Goal: Use online tool/utility: Utilize a website feature to perform a specific function

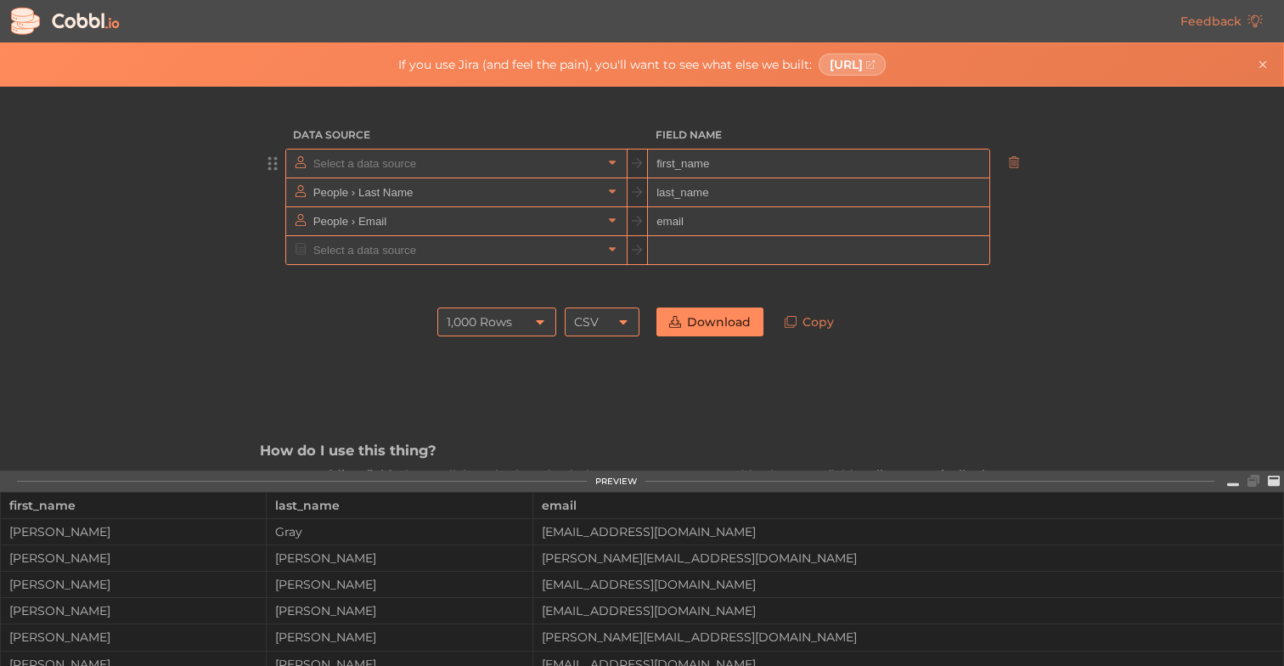
click at [468, 166] on input "text" at bounding box center [455, 163] width 293 height 28
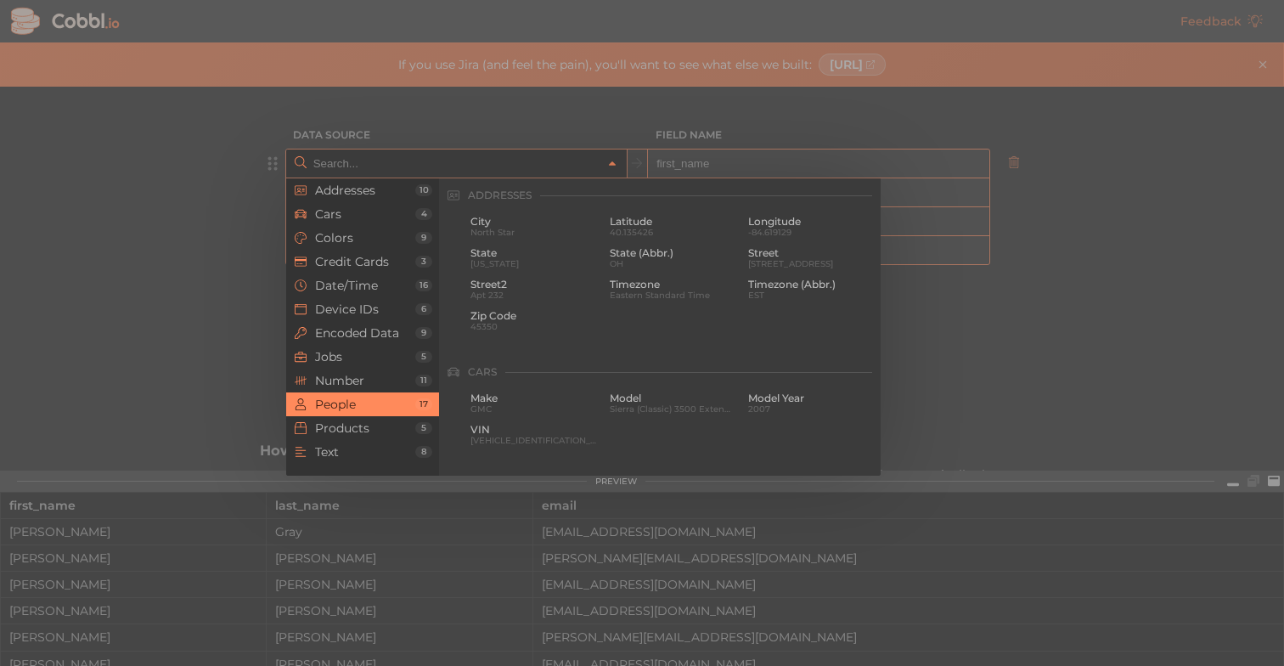
scroll to position [1308, 0]
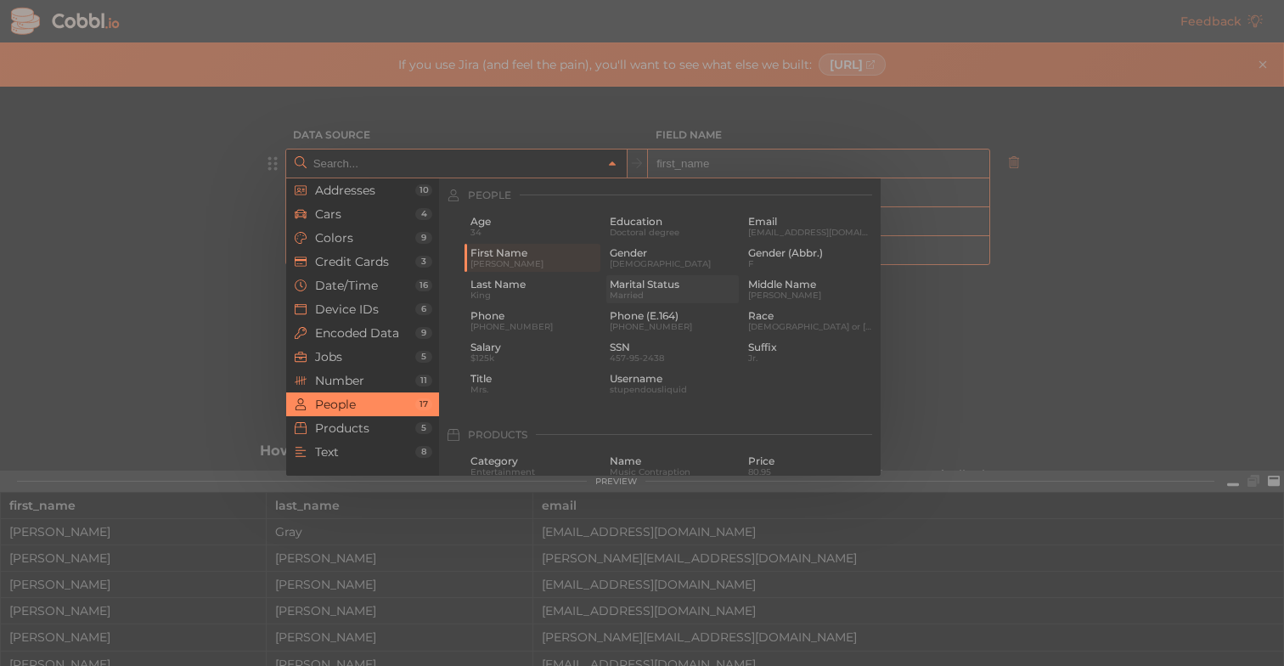
click at [697, 284] on span "Marital Status" at bounding box center [673, 285] width 127 height 12
type input "People › Marital Status"
type input "marital_status"
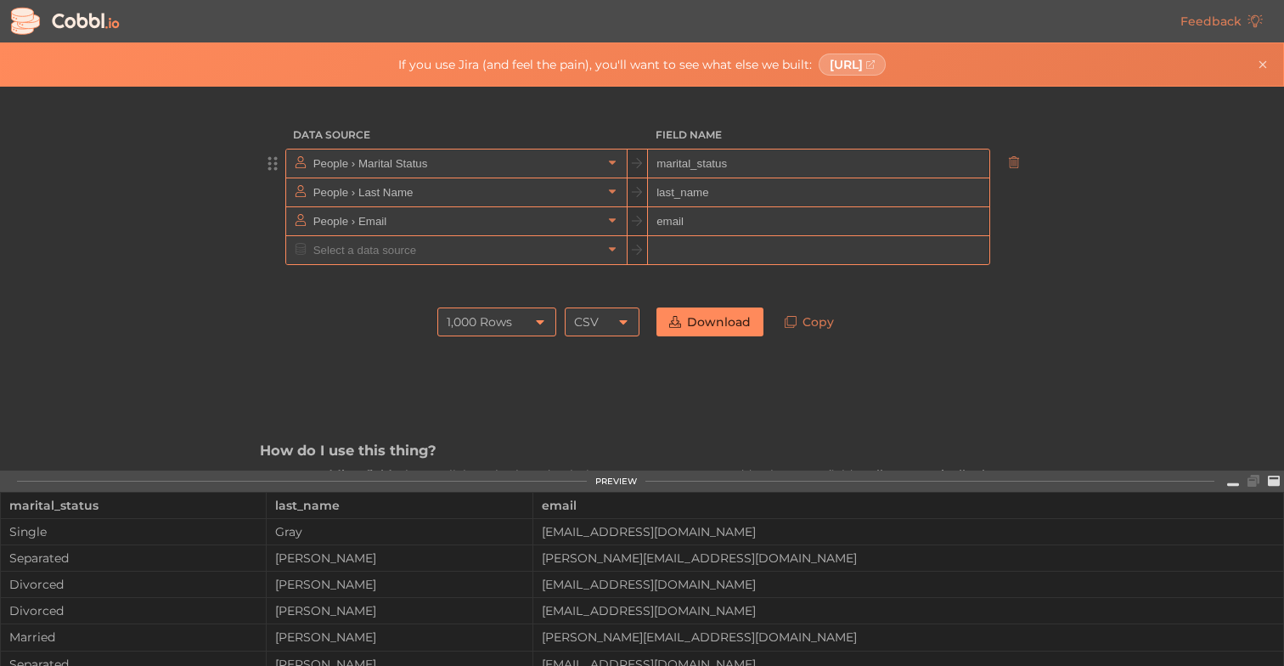
click at [655, 276] on div at bounding box center [642, 282] width 764 height 34
click at [538, 315] on icon at bounding box center [540, 322] width 14 height 14
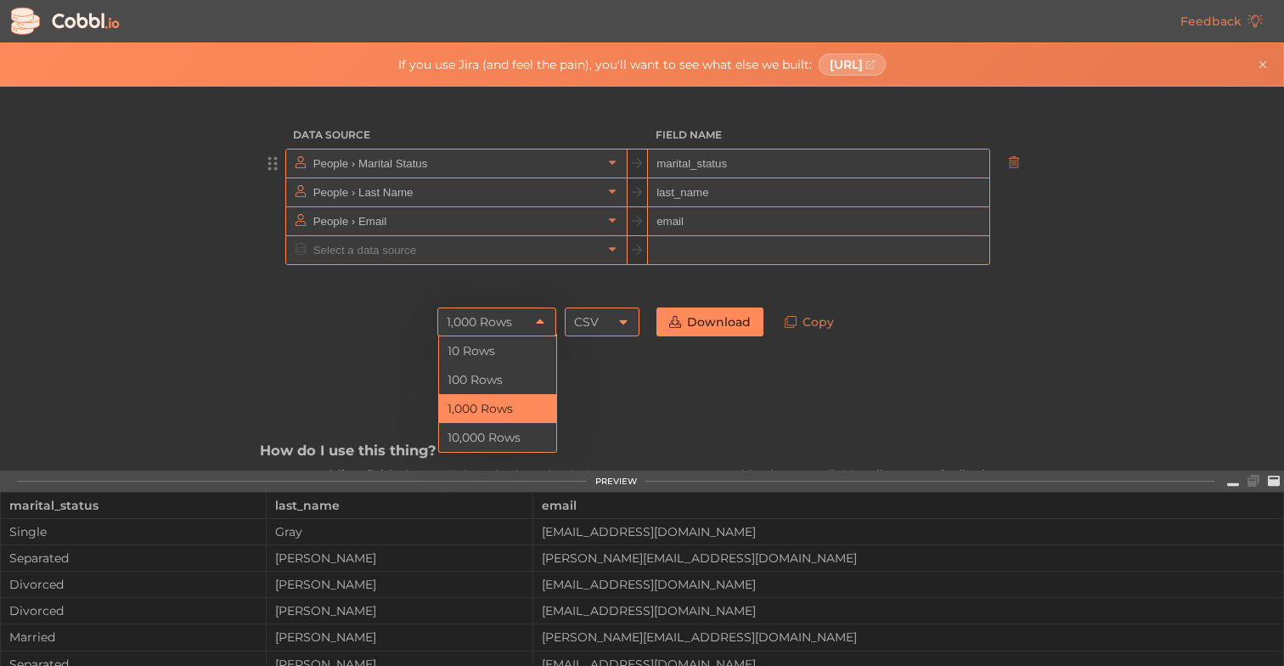
click at [538, 315] on icon at bounding box center [540, 322] width 14 height 14
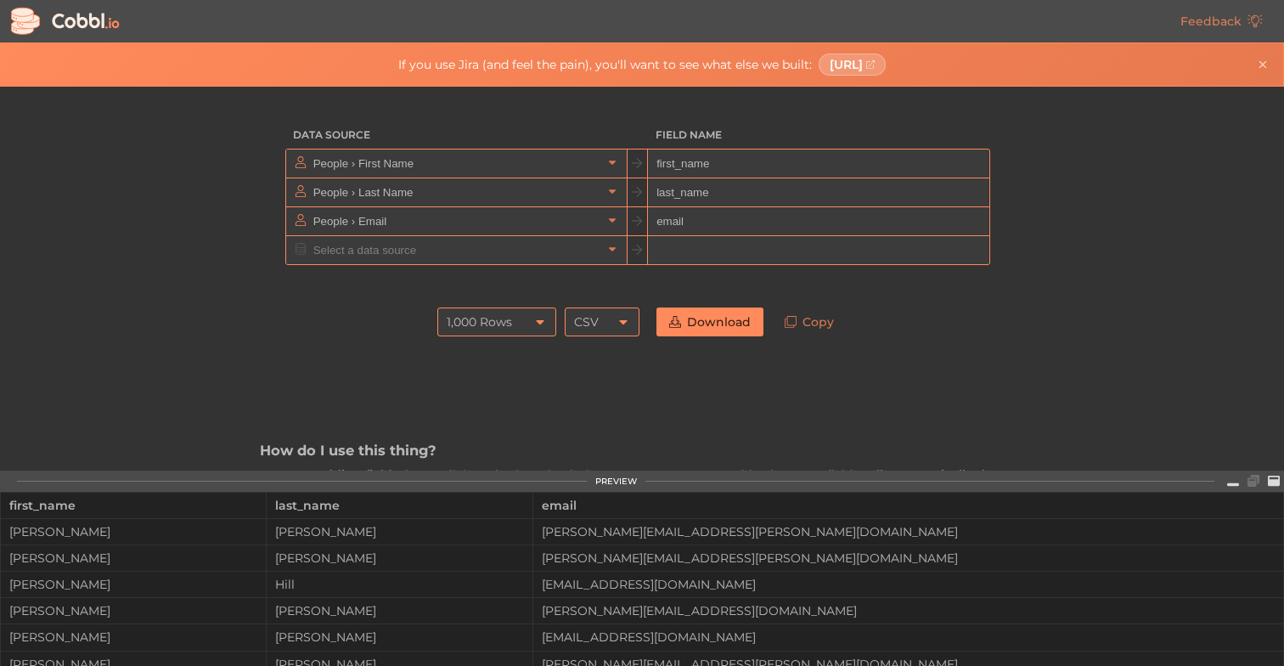
click at [478, 267] on div at bounding box center [642, 282] width 764 height 34
click at [478, 253] on input "text" at bounding box center [455, 250] width 293 height 28
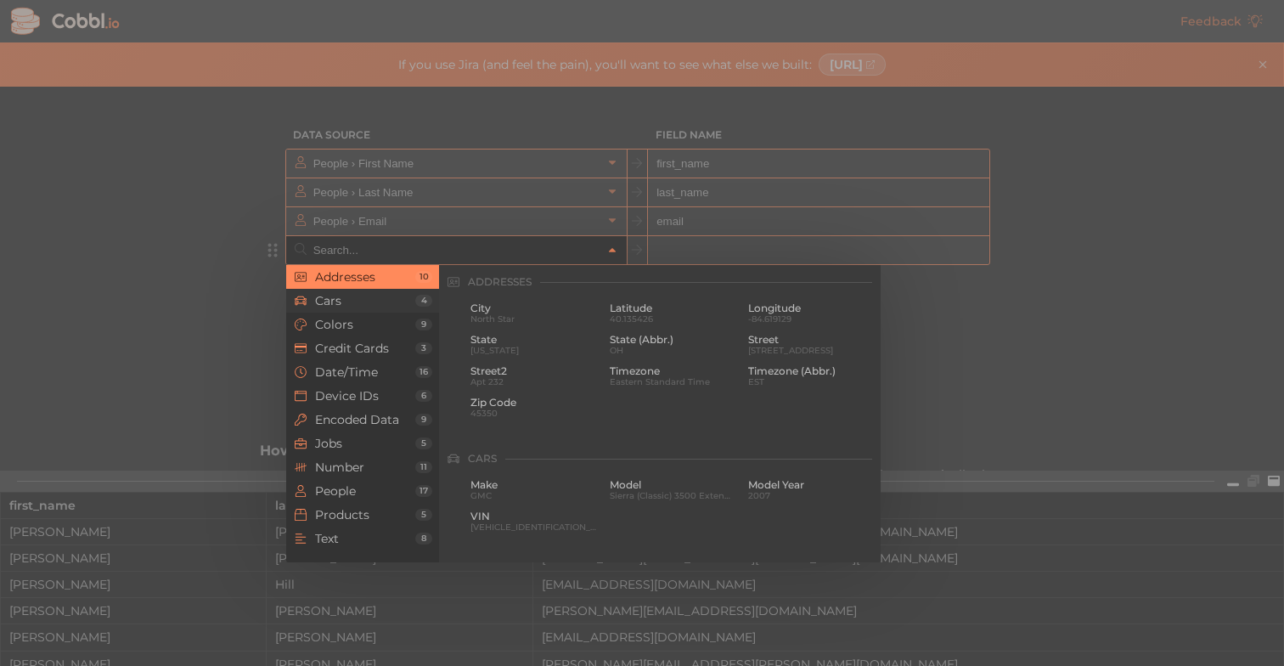
click at [350, 298] on span "Cars" at bounding box center [365, 301] width 100 height 14
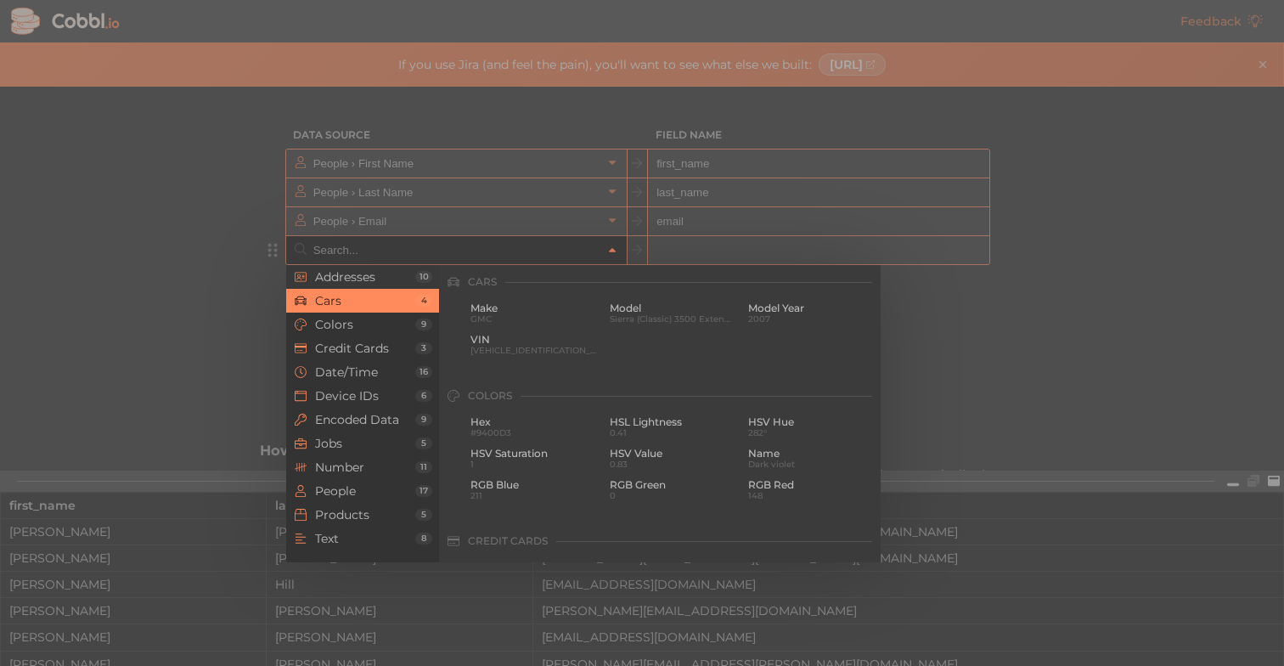
click at [350, 284] on li "Addresses 10" at bounding box center [362, 277] width 153 height 24
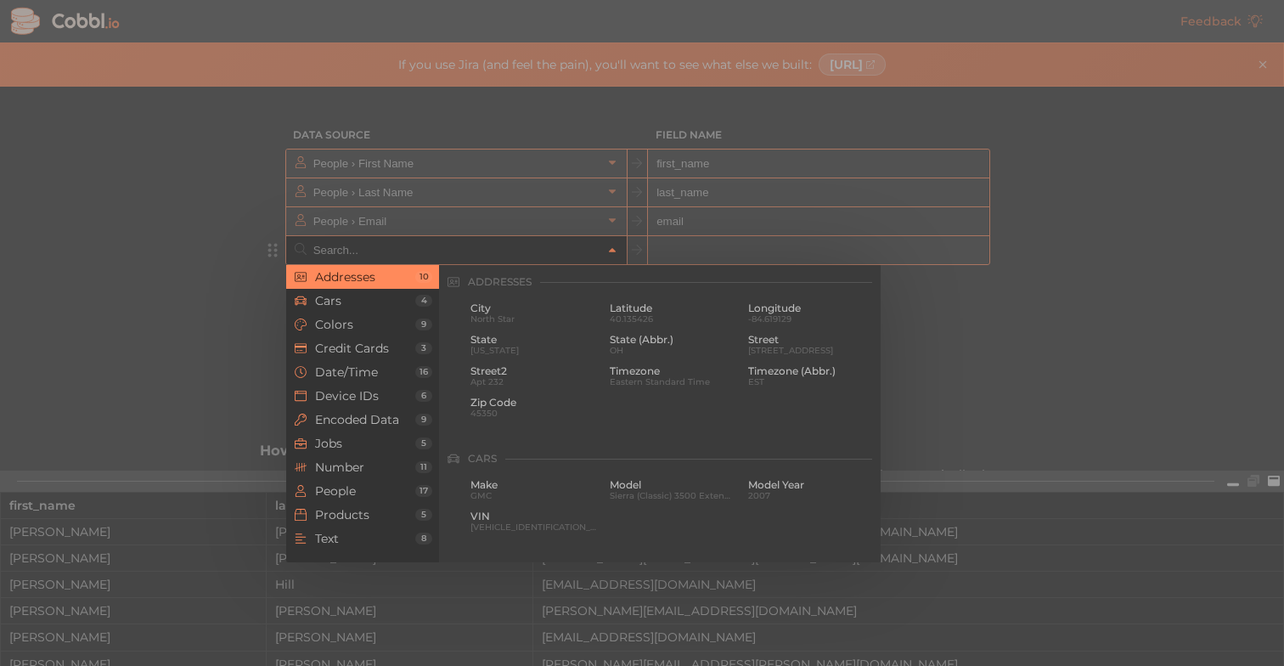
click at [999, 312] on div at bounding box center [642, 333] width 1284 height 666
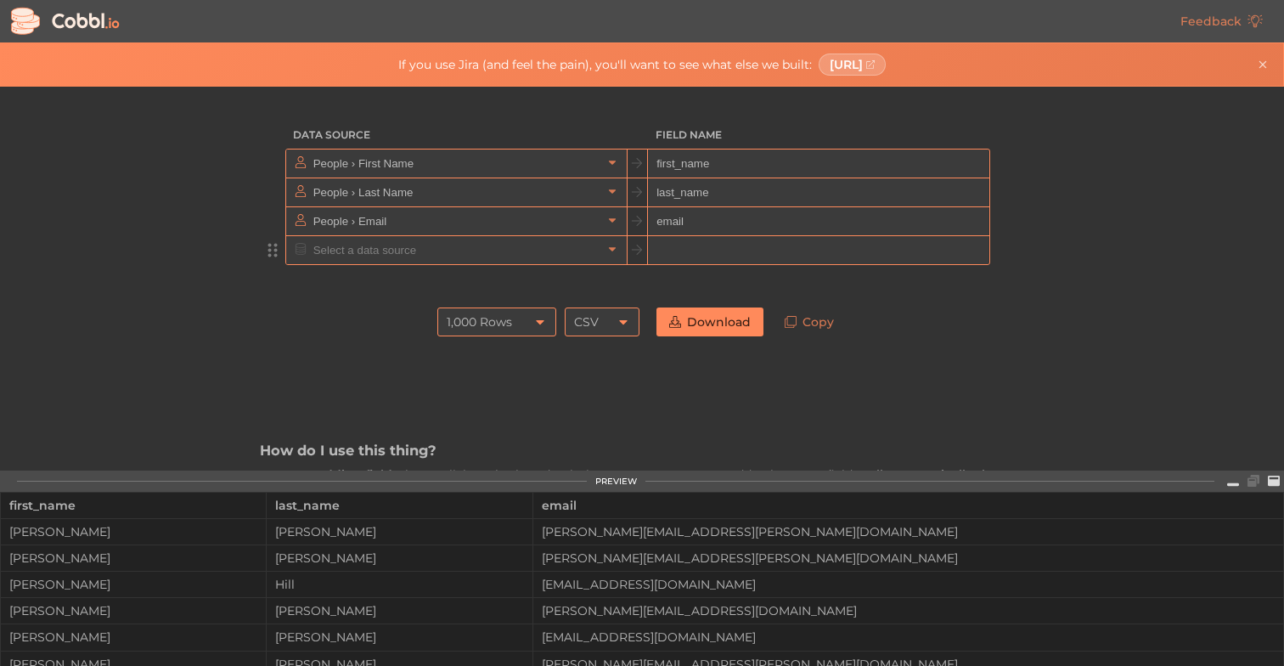
click at [549, 322] on div "1,000 Rows" at bounding box center [496, 321] width 119 height 29
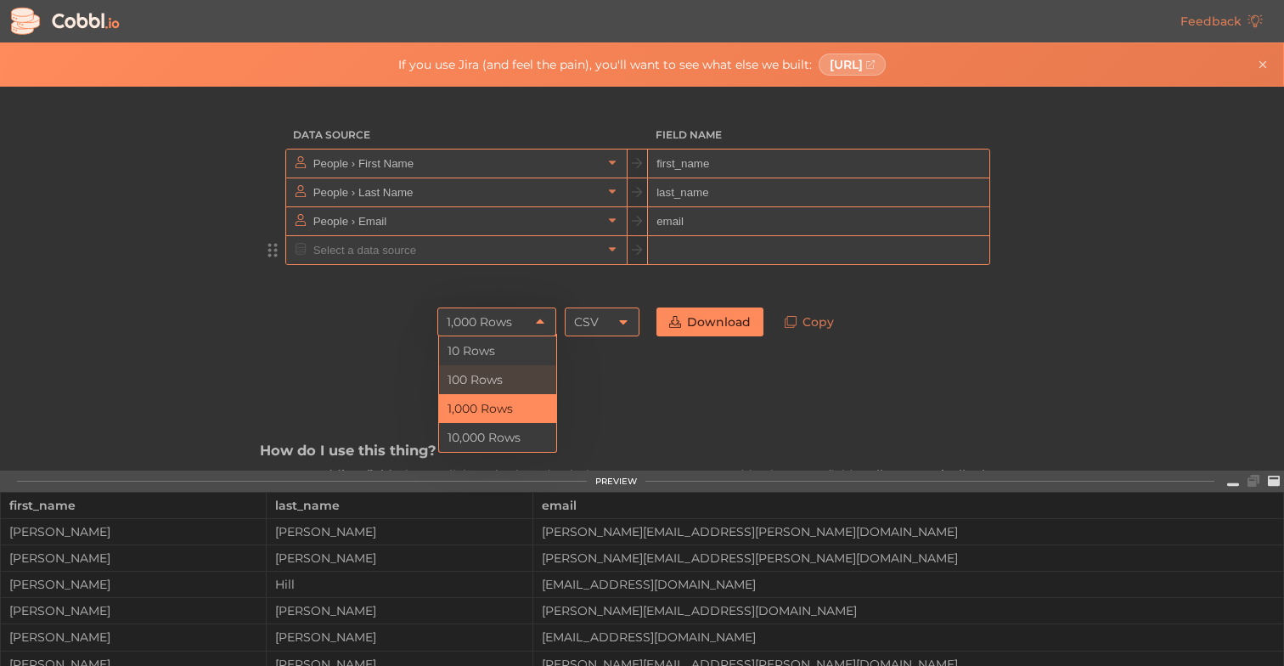
click at [511, 372] on li "100 Rows" at bounding box center [497, 379] width 117 height 29
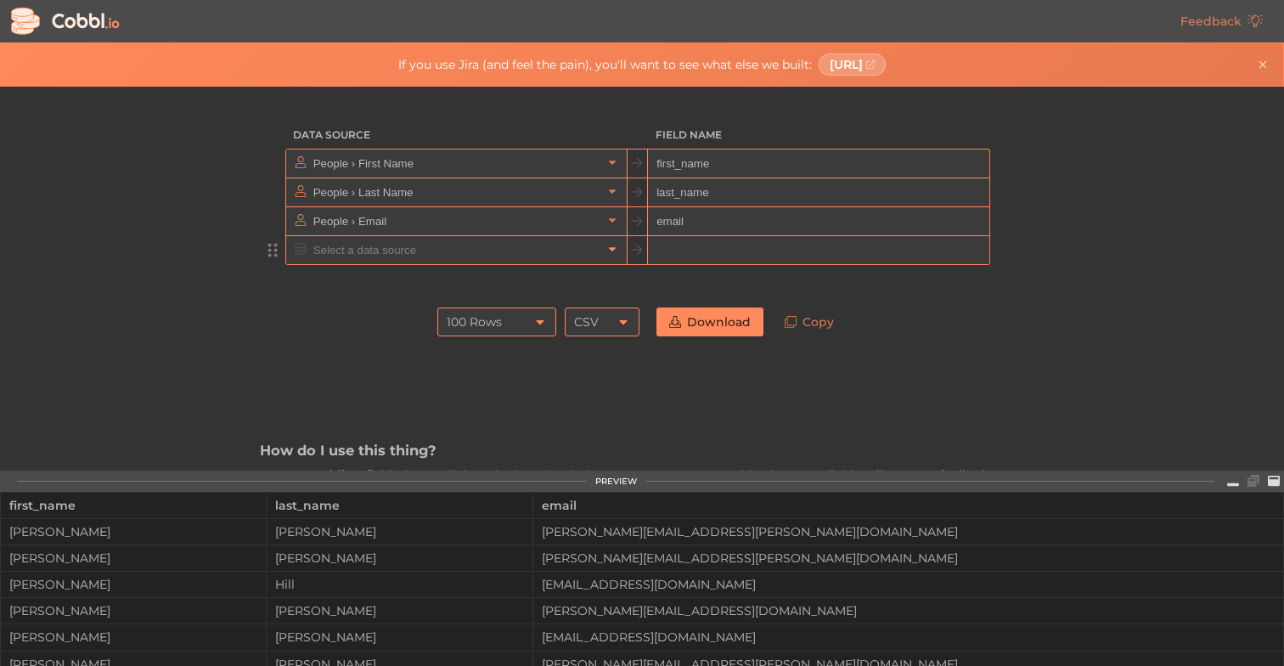
click at [602, 256] on div at bounding box center [456, 250] width 341 height 28
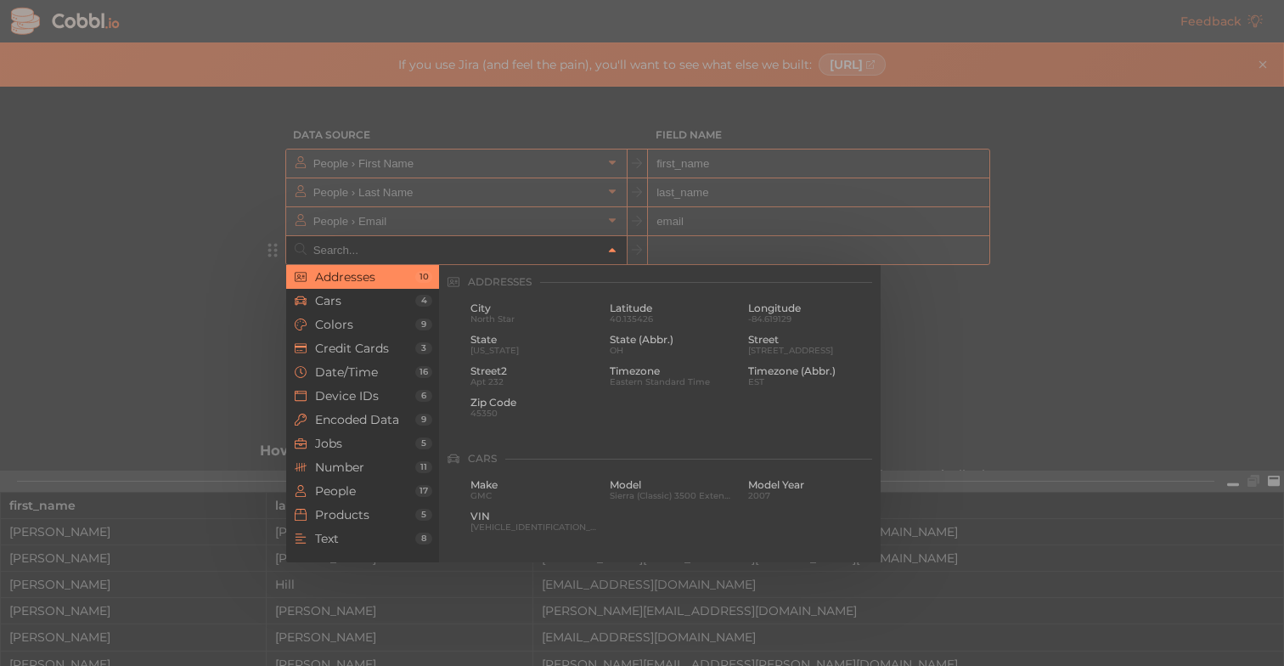
click at [603, 251] on link at bounding box center [612, 249] width 20 height 17
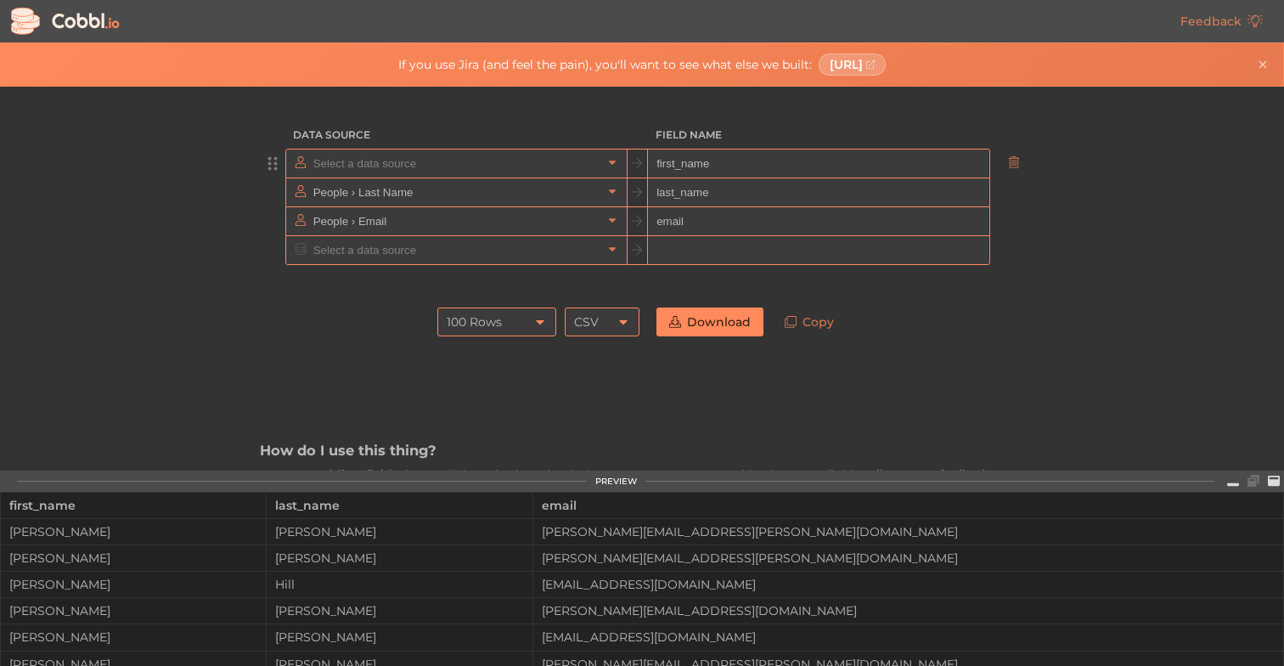
click at [581, 176] on input "text" at bounding box center [455, 163] width 293 height 28
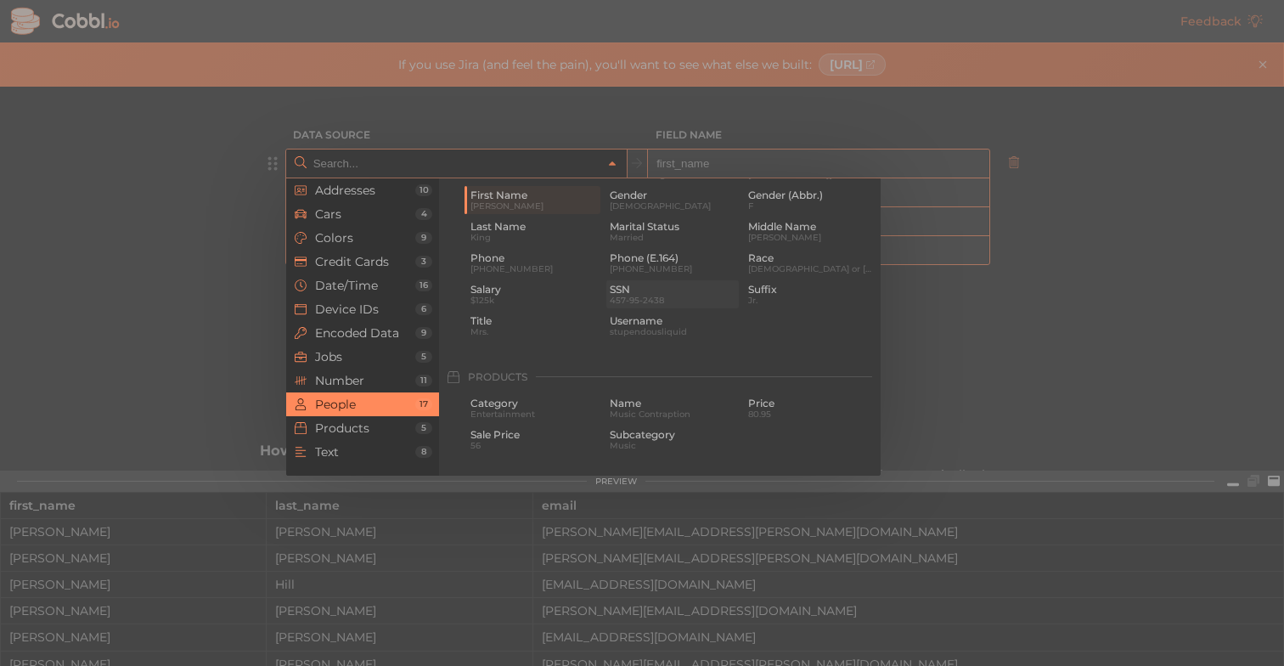
scroll to position [1385, 0]
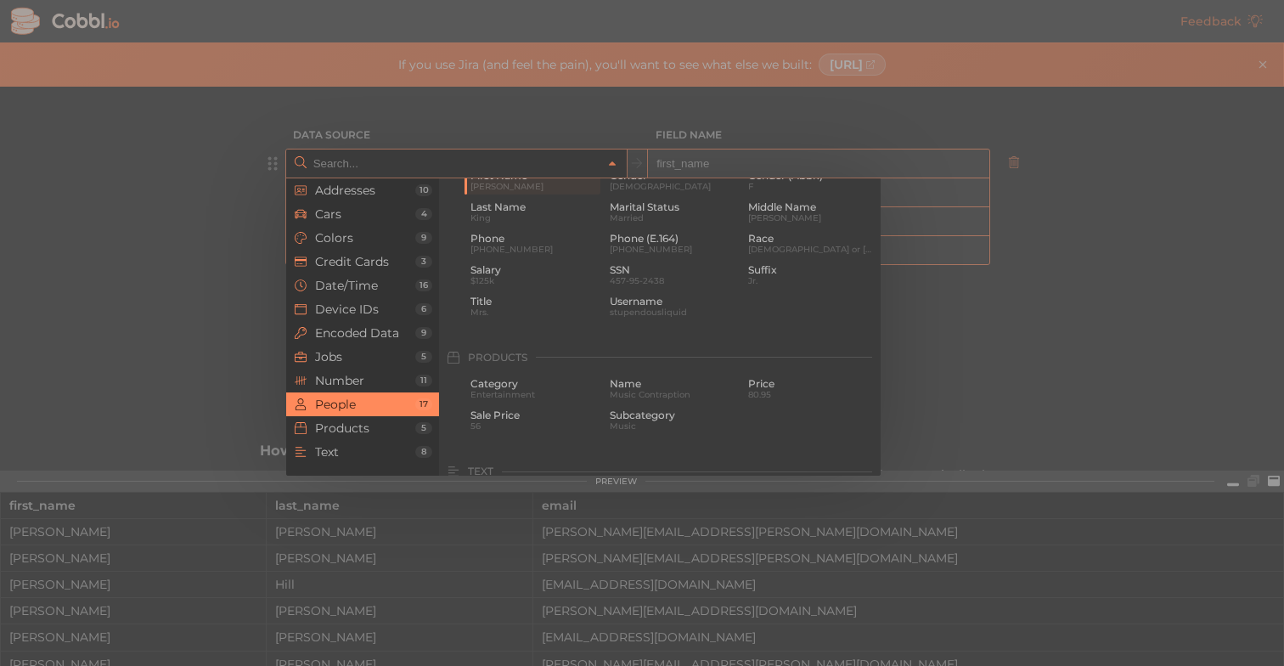
click at [594, 160] on input "text" at bounding box center [455, 163] width 293 height 28
click at [601, 138] on div at bounding box center [642, 333] width 1284 height 666
type input "People › First Name"
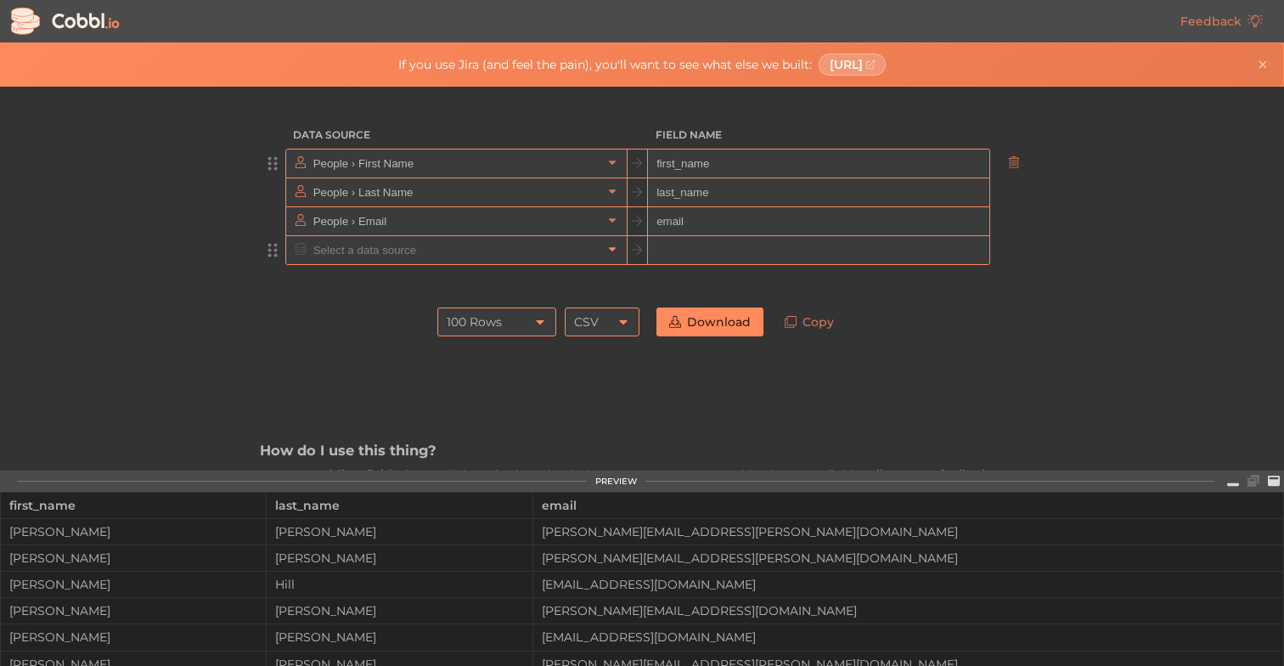
click at [612, 245] on icon at bounding box center [612, 249] width 12 height 12
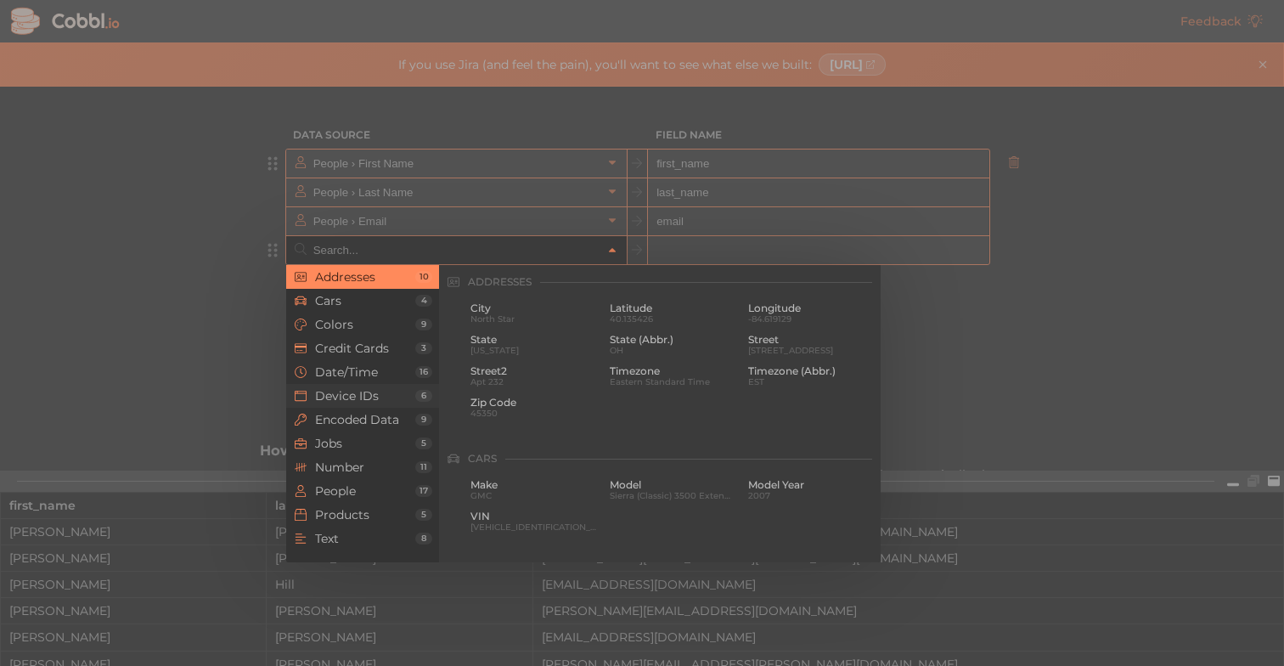
click at [371, 398] on span "Device IDs" at bounding box center [365, 396] width 100 height 14
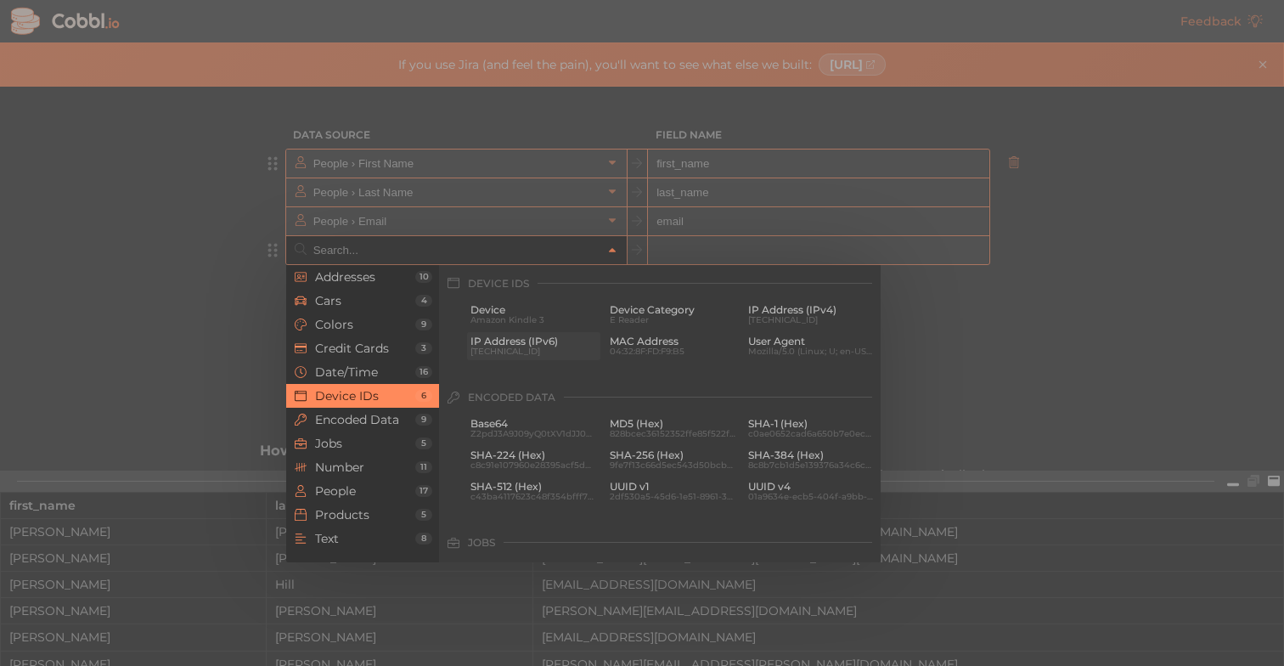
scroll to position [757, 0]
click at [547, 312] on span "Device" at bounding box center [533, 309] width 127 height 12
type input "Device IDs › Device"
type input "device"
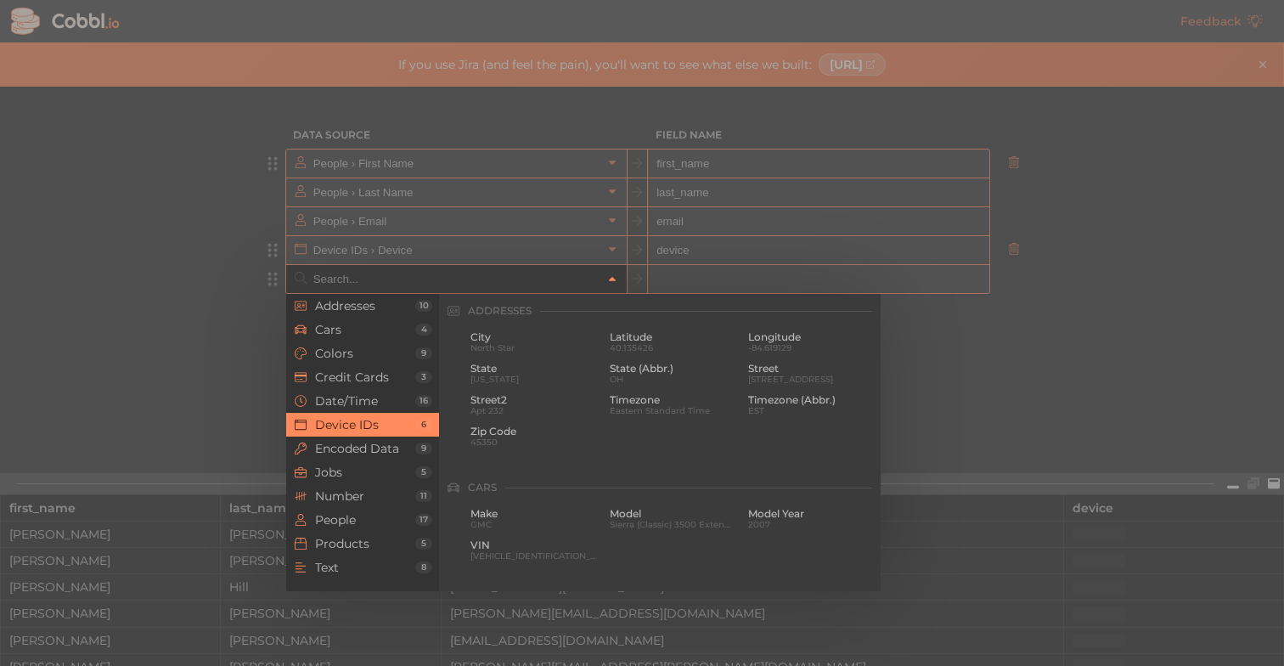
click at [612, 279] on icon at bounding box center [612, 280] width 7 height 4
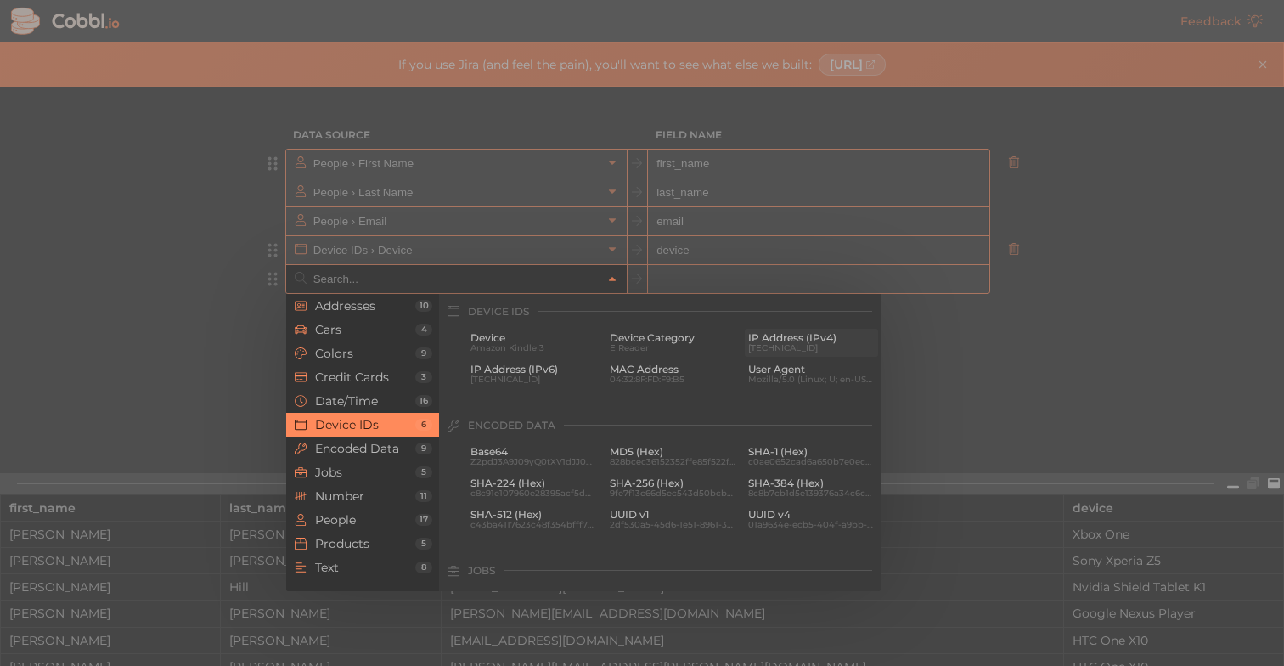
click at [791, 346] on span "[TECHNICAL_ID]" at bounding box center [811, 347] width 127 height 9
type input "Device IDs › IP Address (IPv4)"
type input "ipv4"
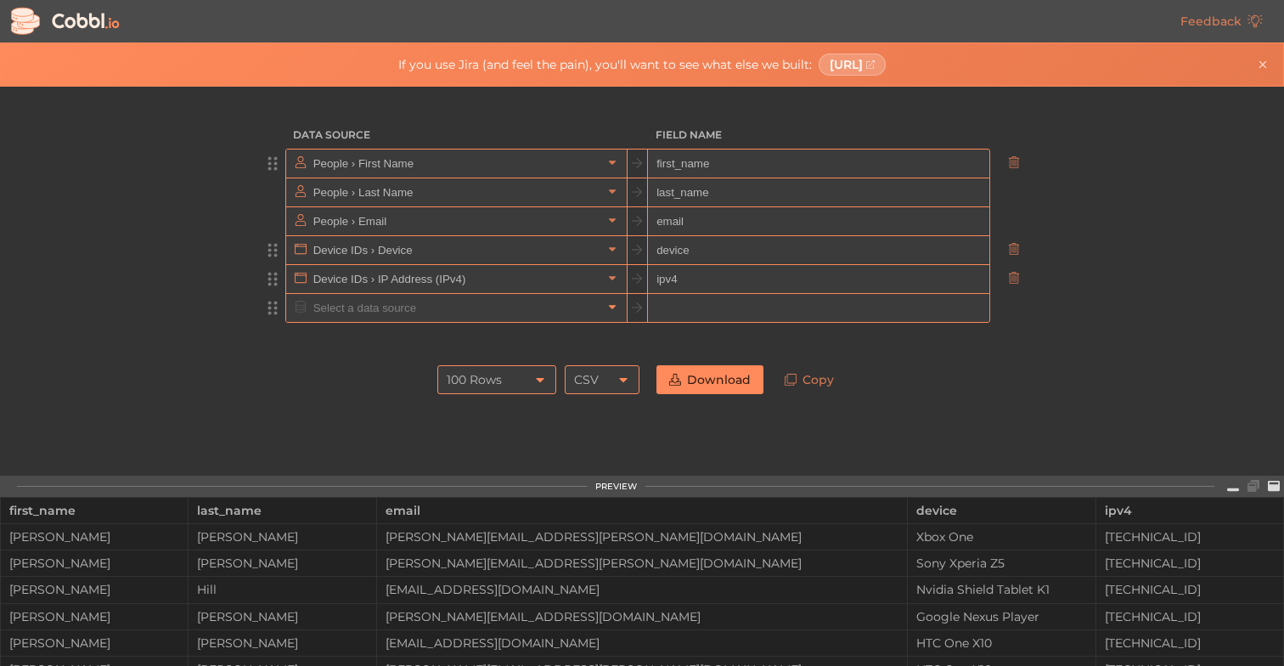
click at [608, 307] on icon at bounding box center [612, 307] width 12 height 12
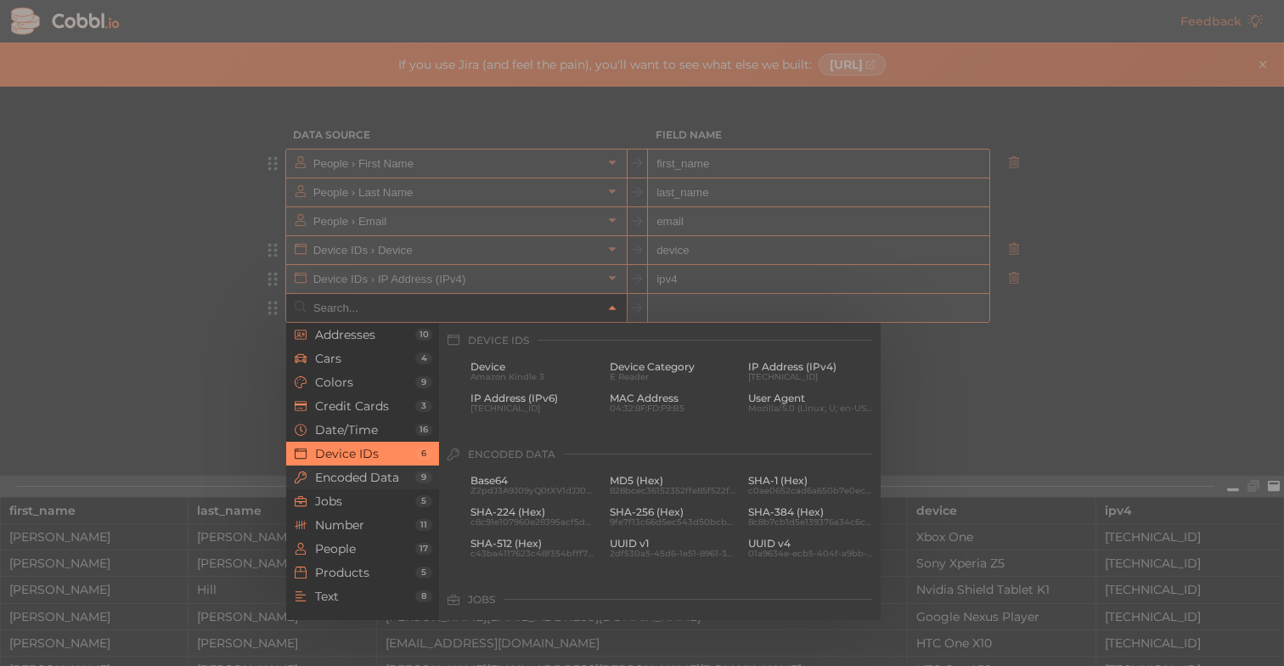
click at [383, 487] on li "Encoded Data 9" at bounding box center [362, 477] width 153 height 24
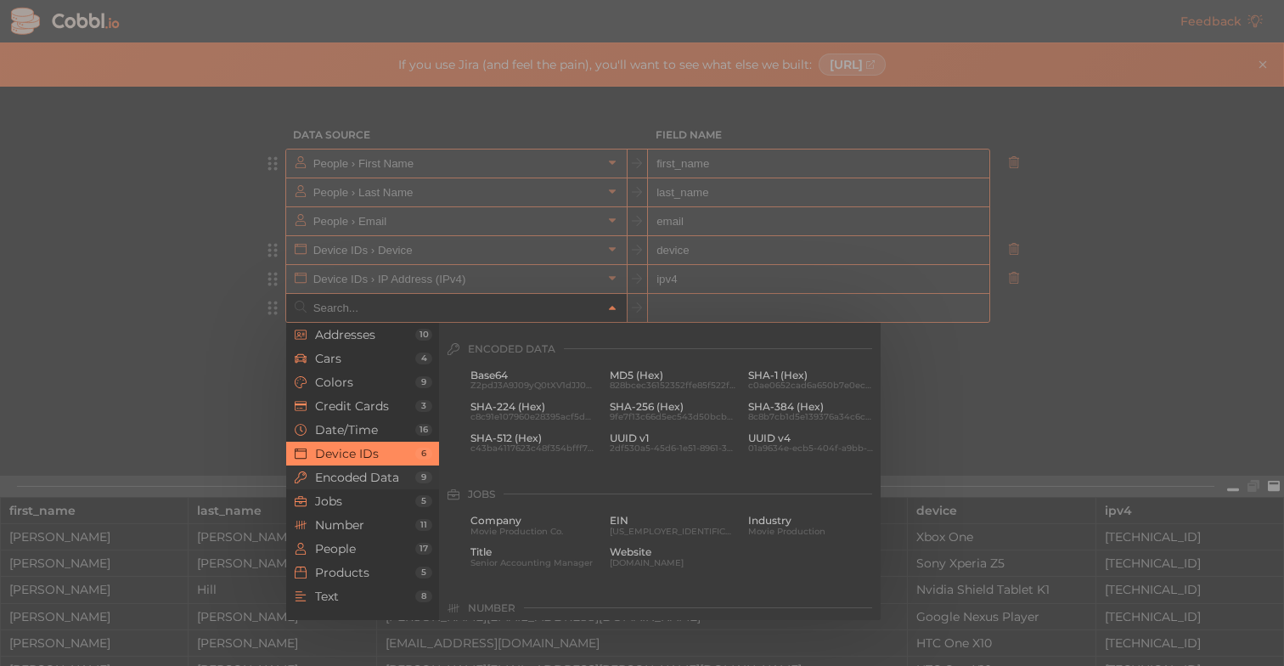
scroll to position [871, 0]
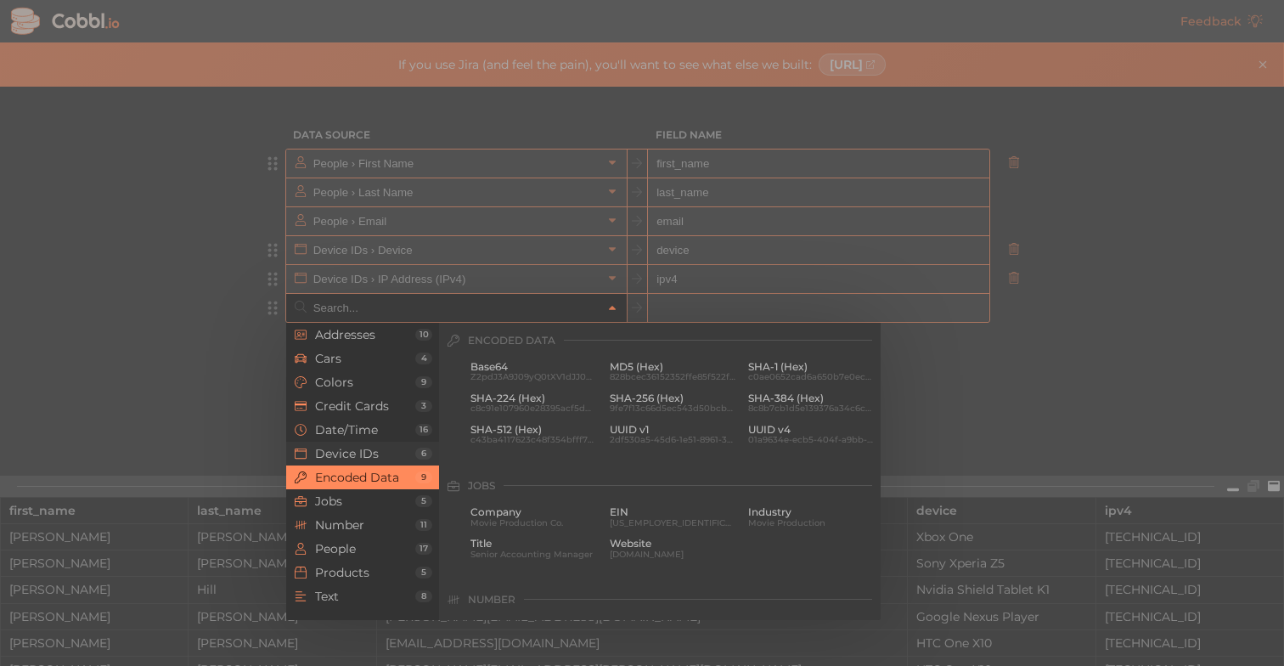
click at [380, 454] on span "Device IDs" at bounding box center [365, 454] width 100 height 14
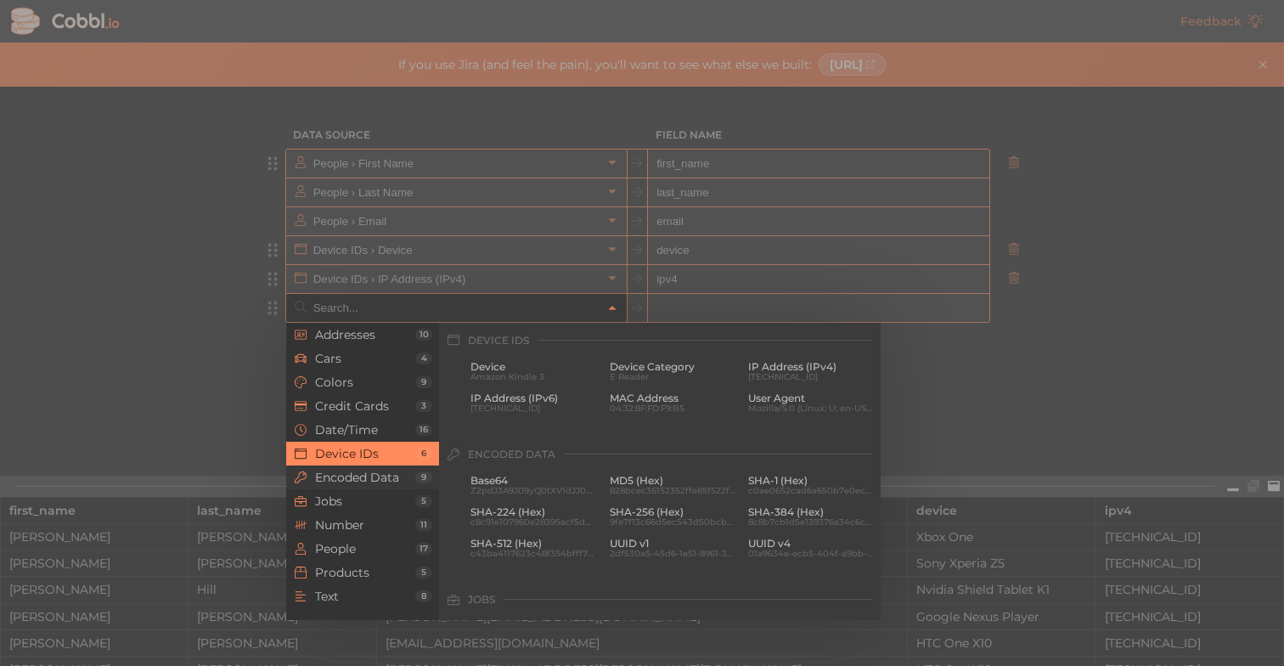
click at [390, 471] on span "Encoded Data" at bounding box center [365, 477] width 100 height 14
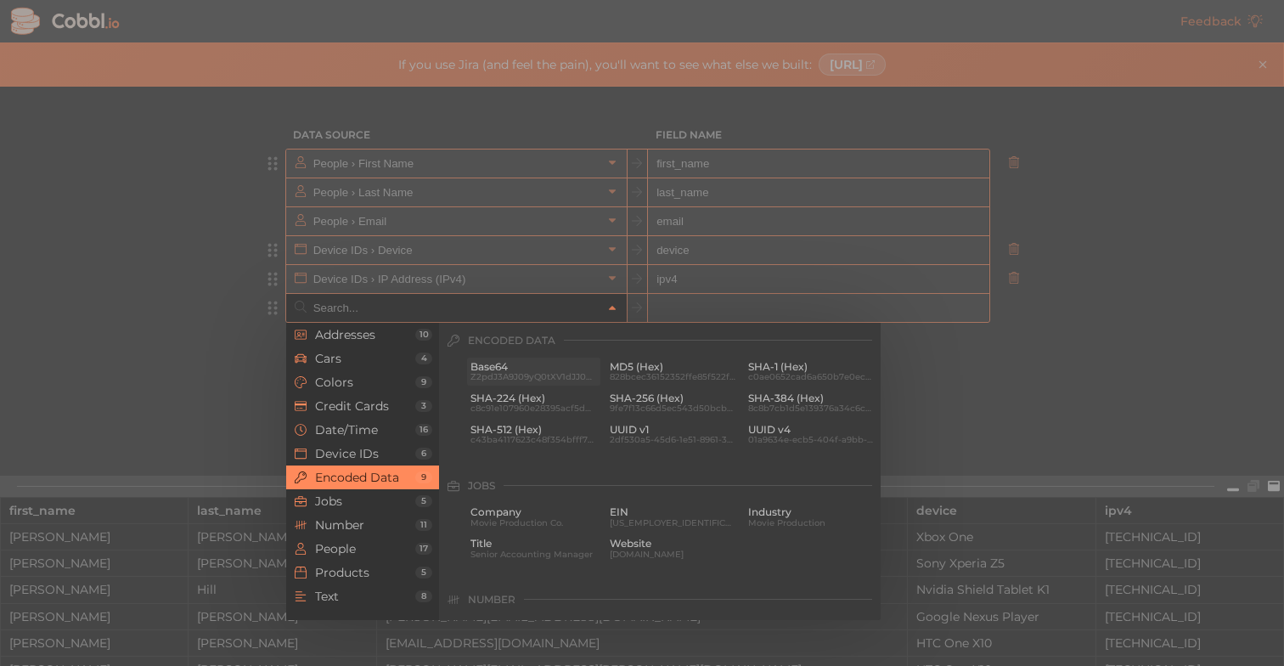
click at [536, 363] on span "Base64" at bounding box center [533, 367] width 127 height 12
type input "Encoded Data › Base64"
type input "base64"
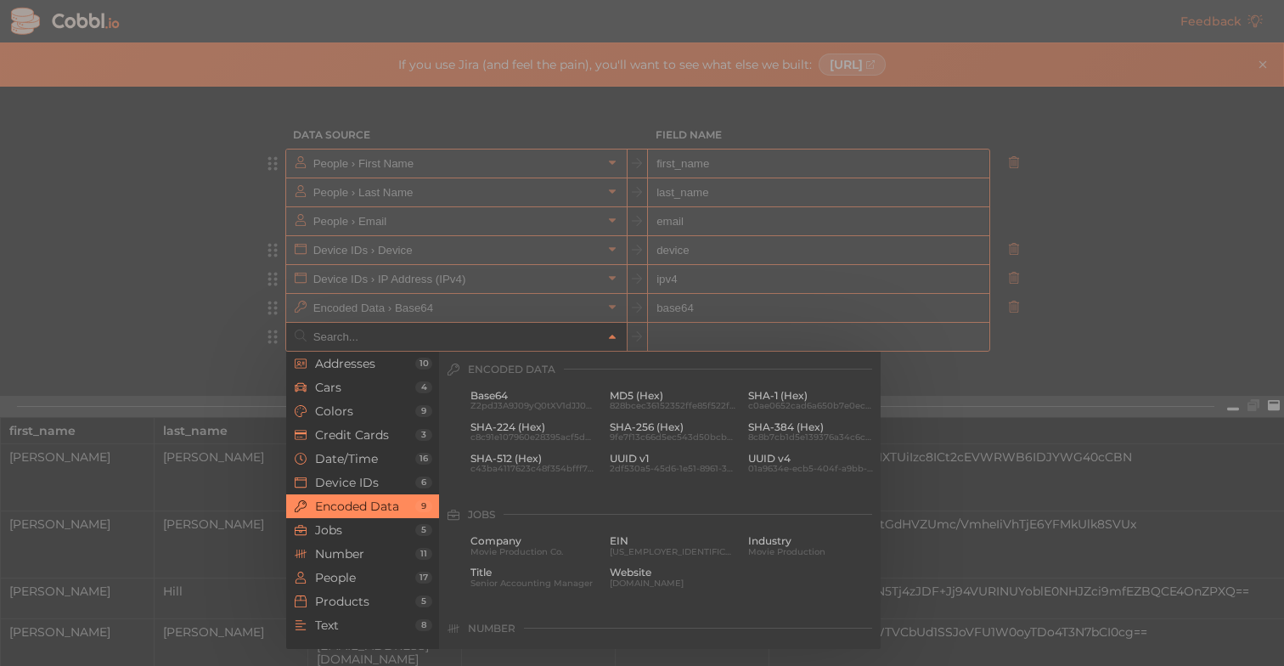
click at [555, 346] on input "text" at bounding box center [455, 337] width 293 height 28
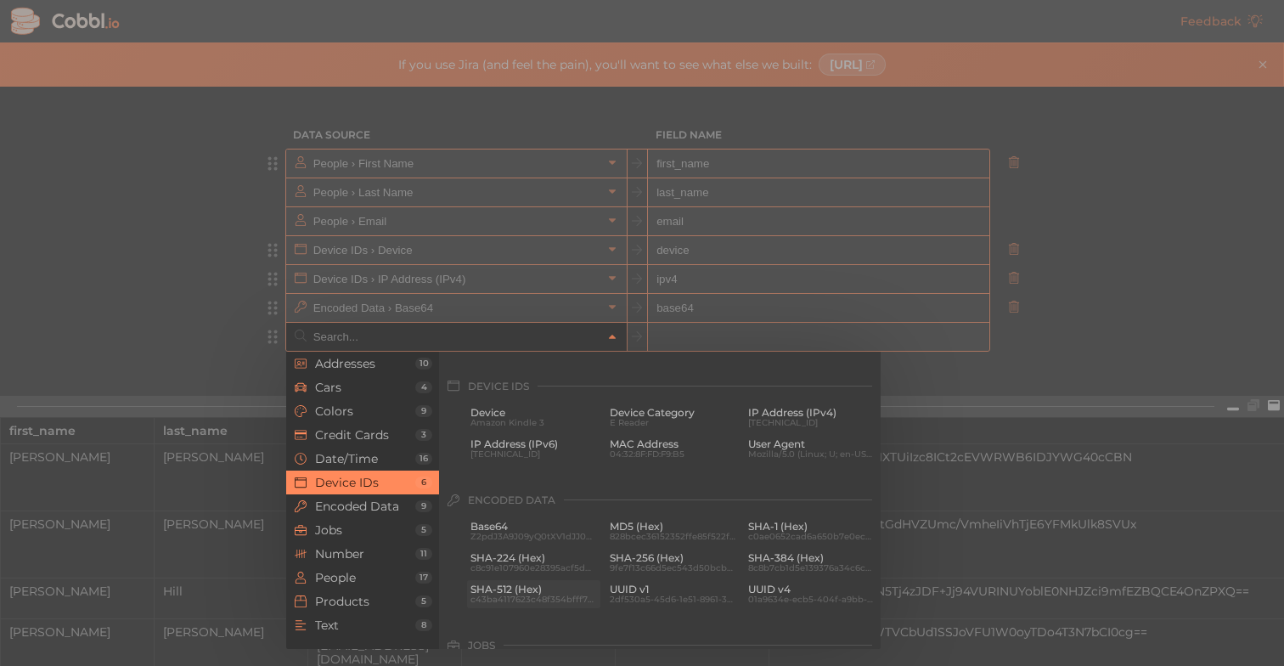
scroll to position [699, 0]
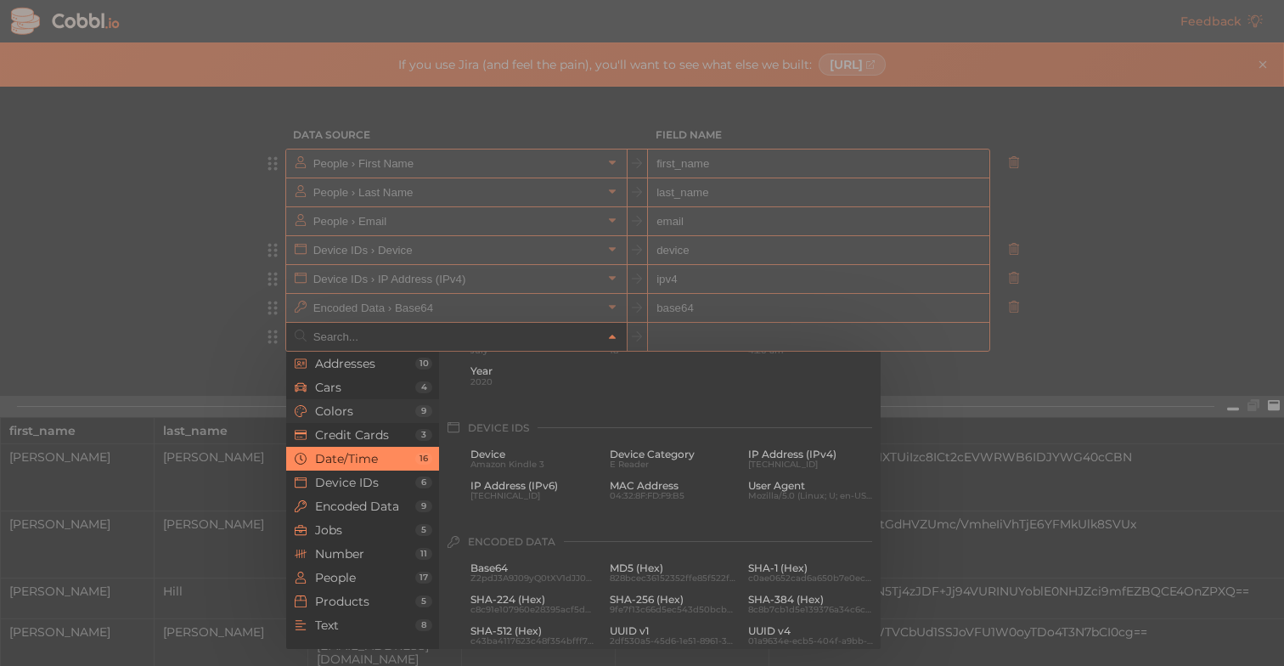
click at [353, 403] on li "Colors 9" at bounding box center [362, 411] width 153 height 24
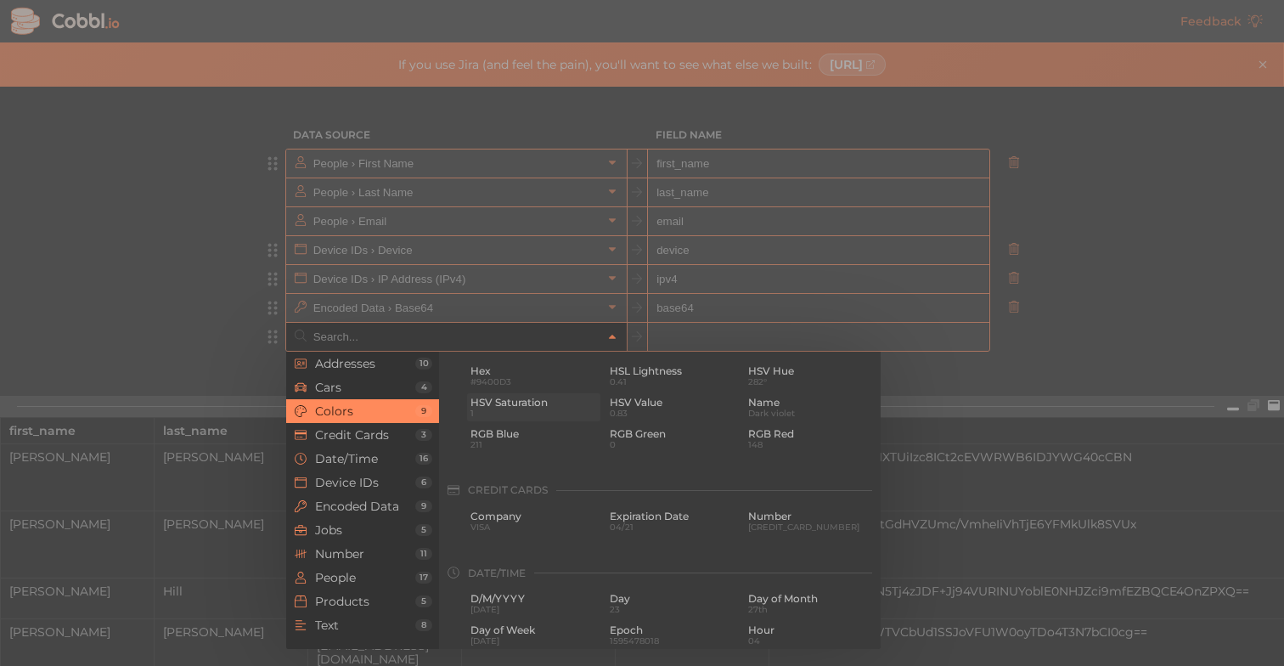
scroll to position [290, 0]
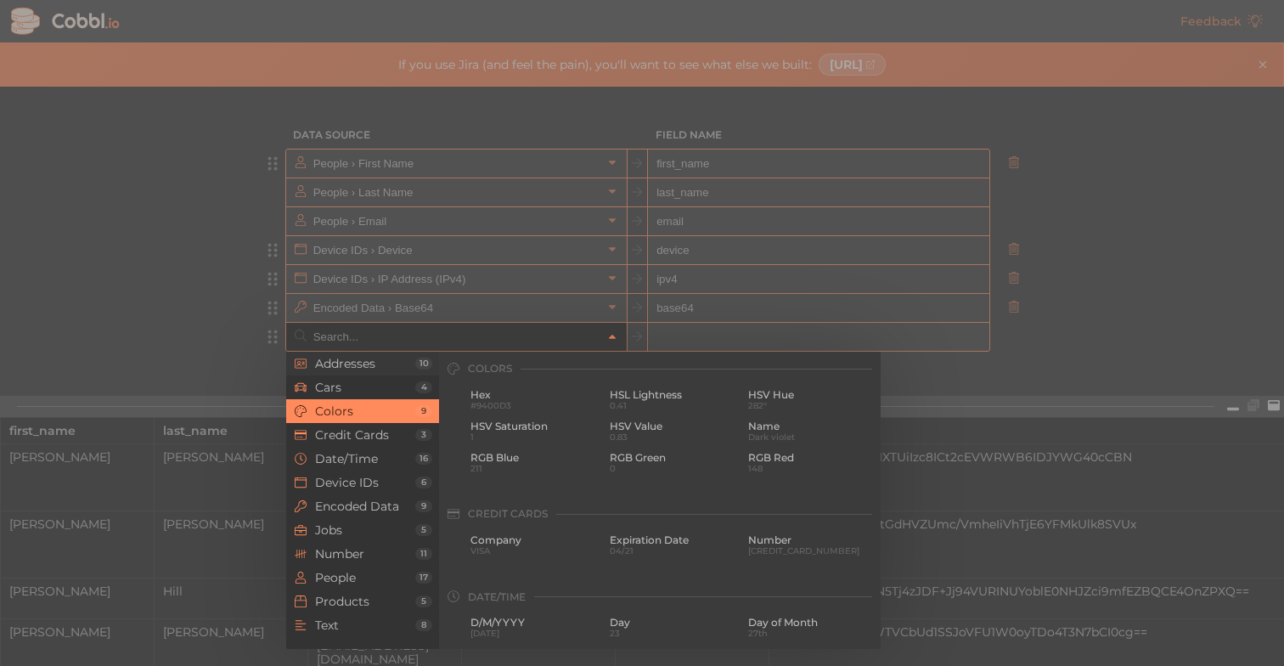
click at [340, 374] on li "Addresses 10" at bounding box center [362, 364] width 153 height 24
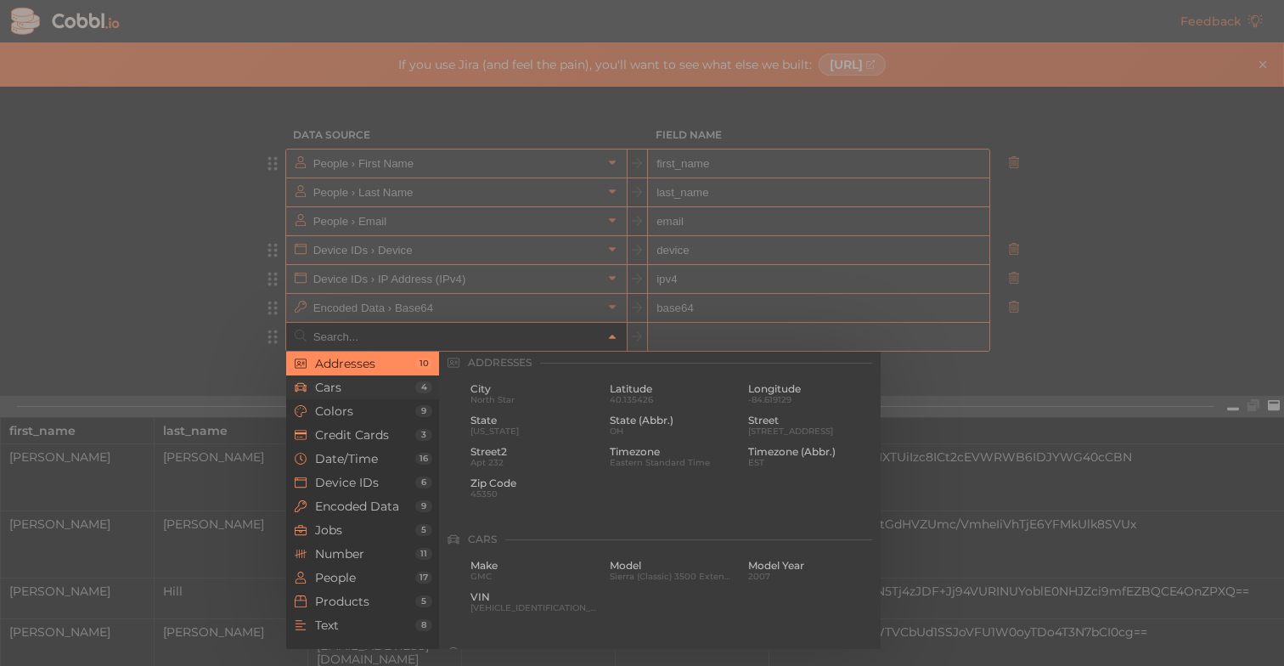
scroll to position [0, 0]
click at [535, 495] on span "45350" at bounding box center [533, 499] width 127 height 9
type input "Addresses › Zip Code"
type input "zip"
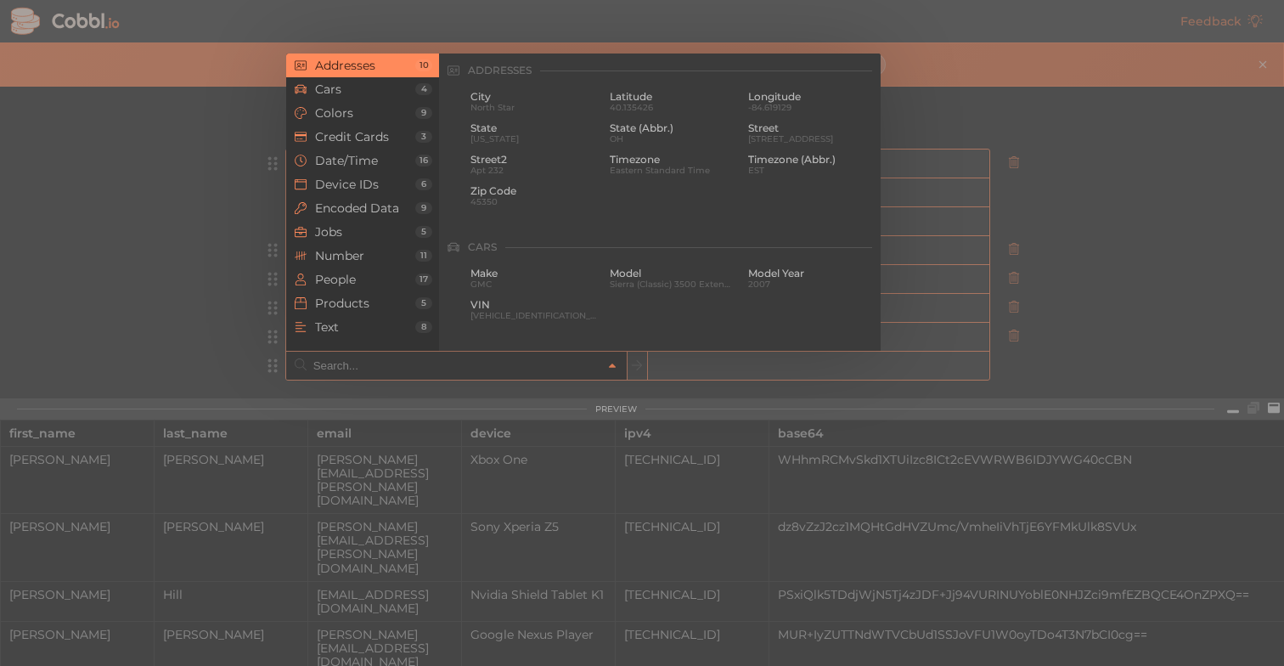
click at [472, 369] on input "text" at bounding box center [455, 366] width 293 height 28
click at [368, 129] on li "Credit Cards 3" at bounding box center [362, 137] width 153 height 24
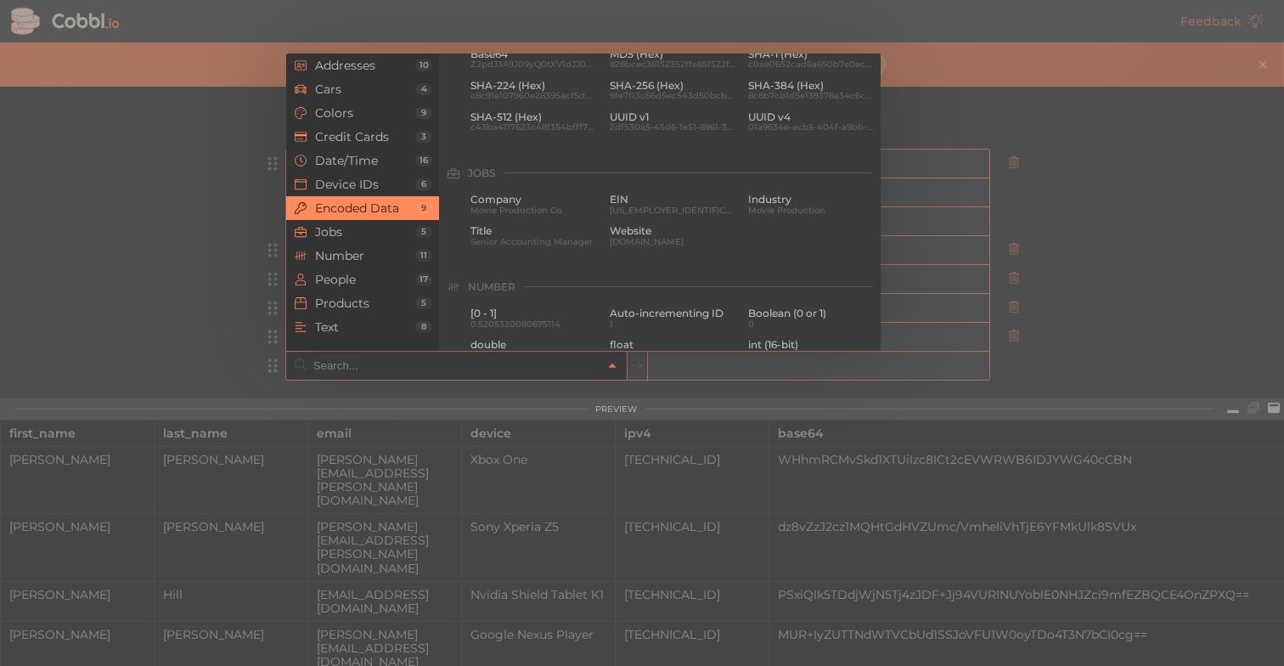
scroll to position [971, 0]
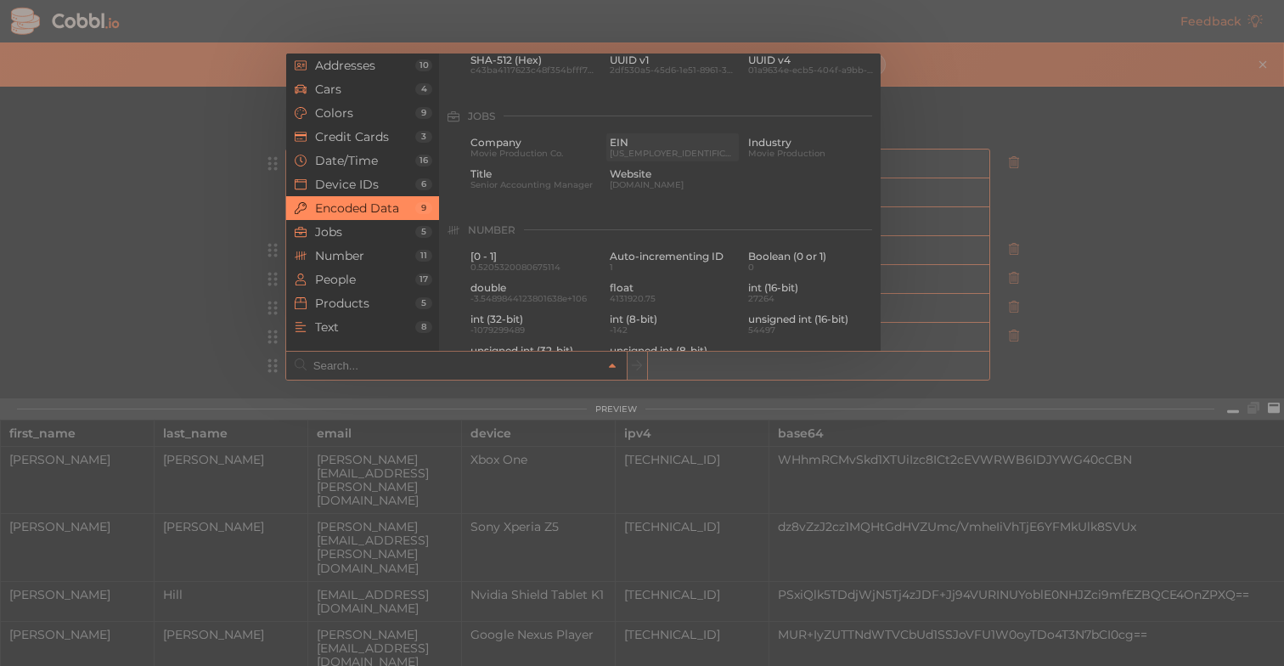
click at [656, 151] on span "[US_EMPLOYER_IDENTIFICATION_NUMBER]" at bounding box center [673, 153] width 127 height 9
type input "Jobs › EIN"
type input "ein"
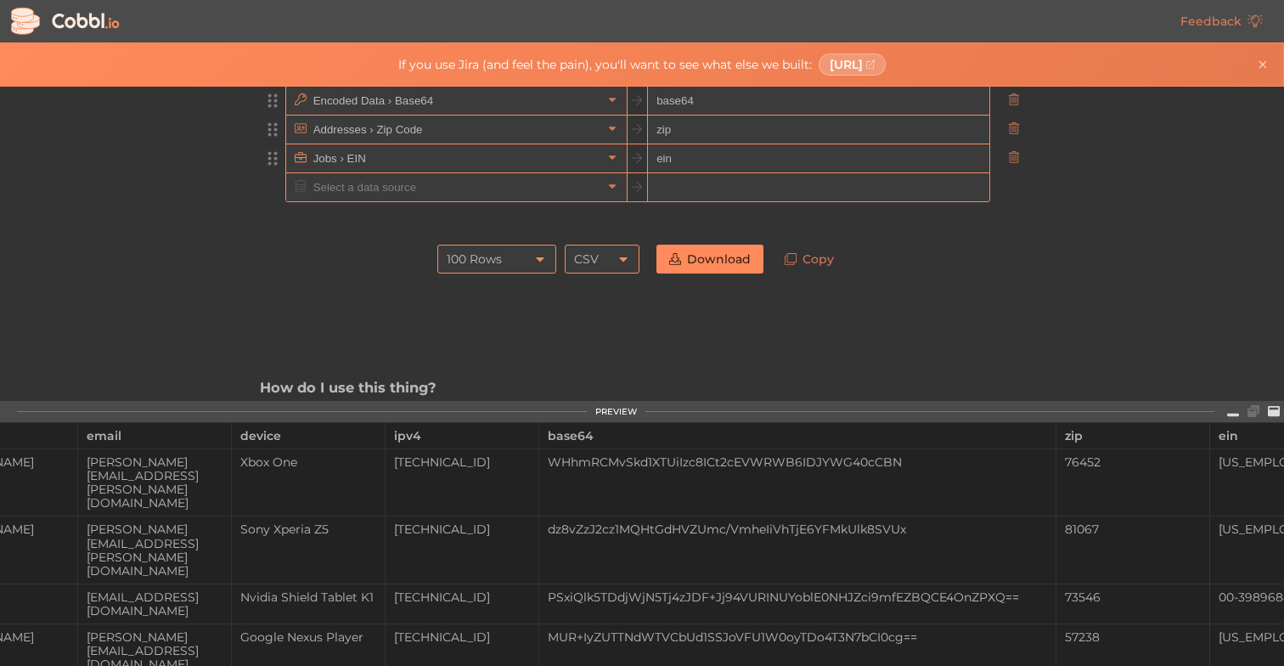
scroll to position [0, 362]
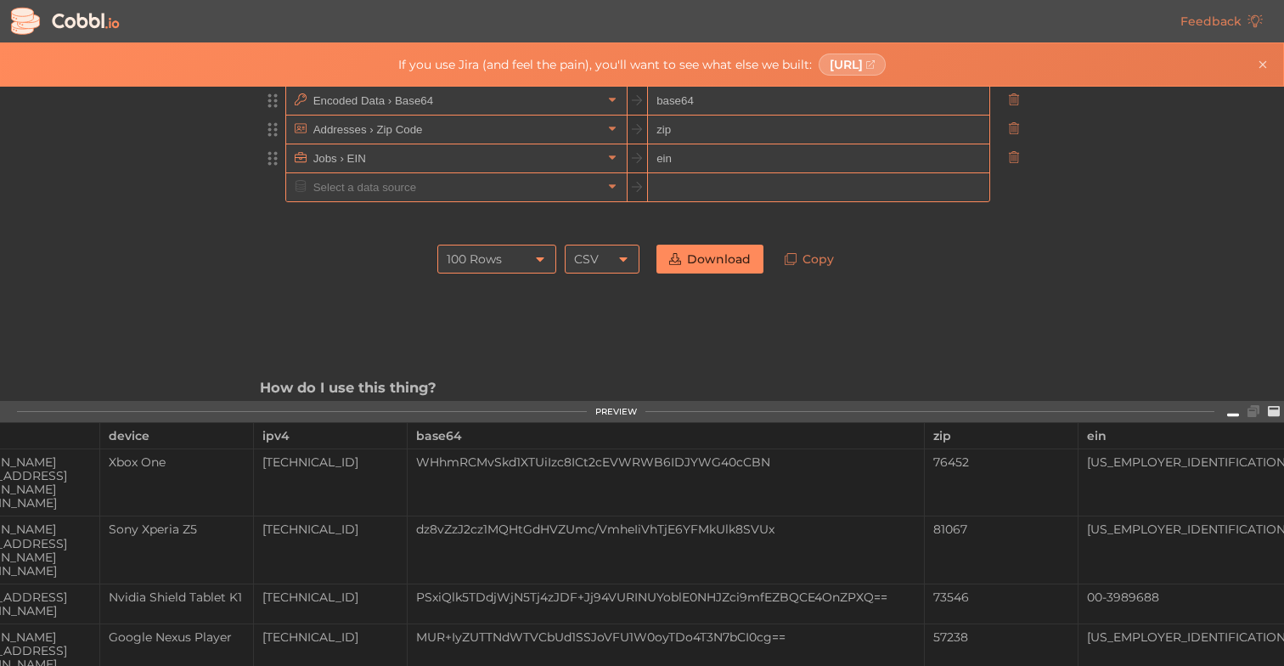
click at [1232, 420] on link at bounding box center [1233, 411] width 20 height 17
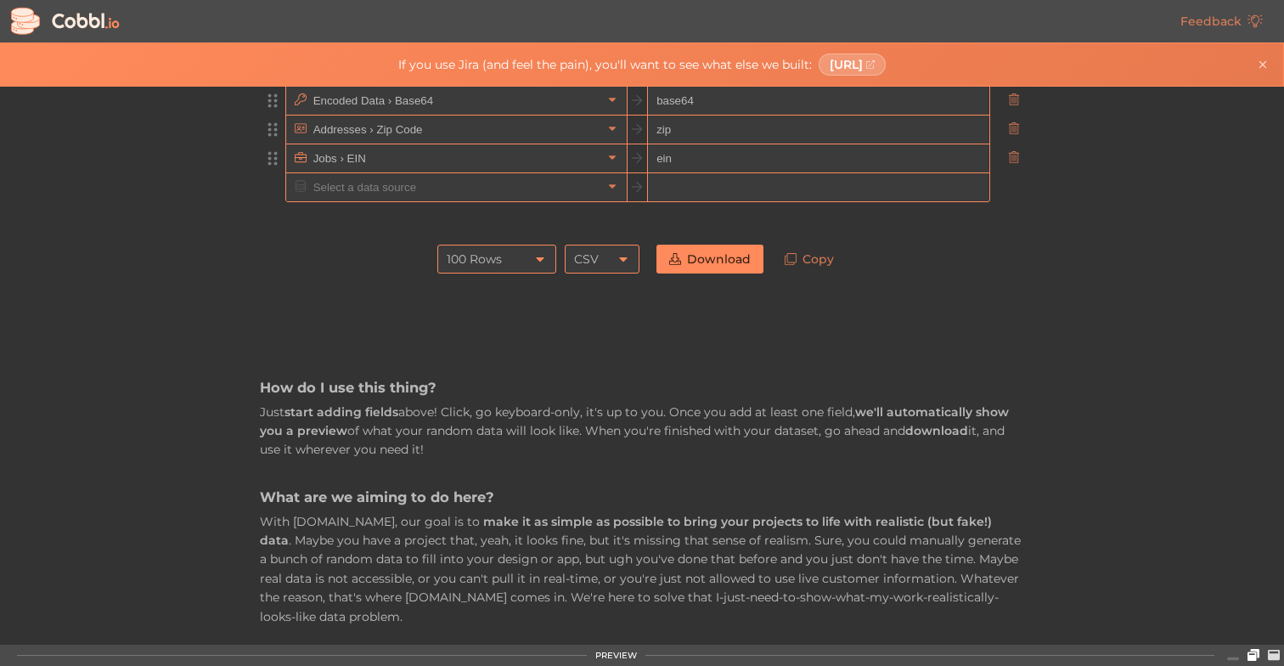
click at [1258, 650] on icon at bounding box center [1253, 655] width 12 height 12
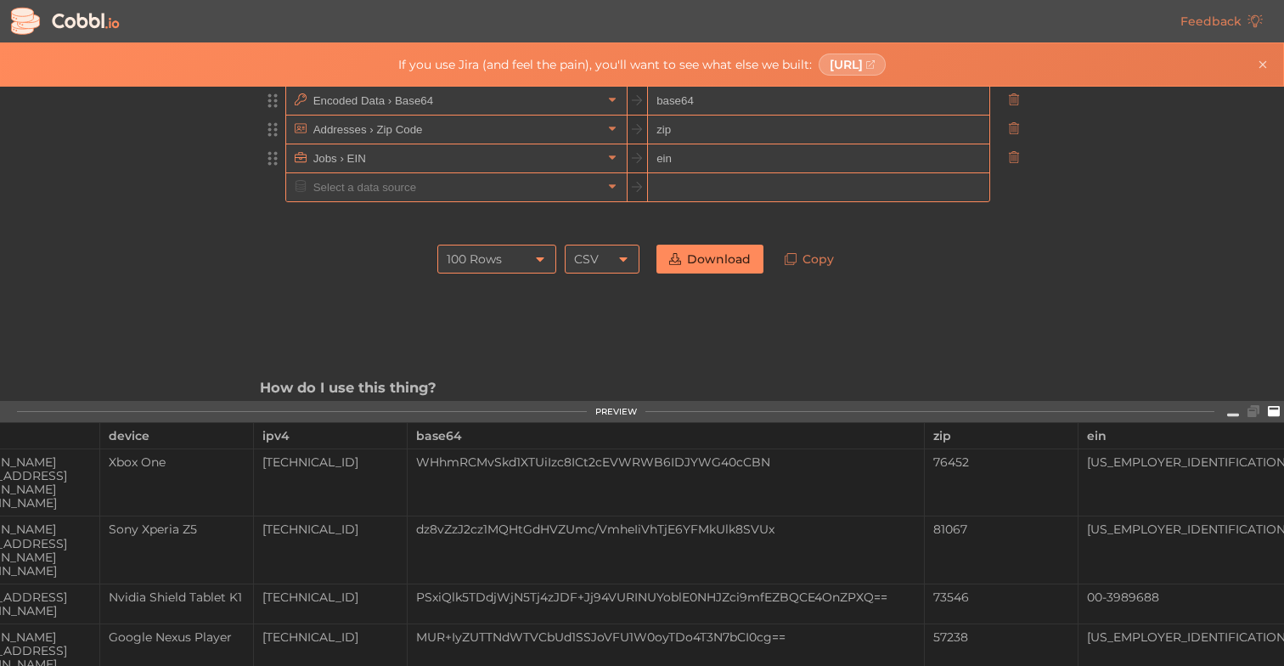
click at [1275, 415] on icon at bounding box center [1274, 410] width 12 height 10
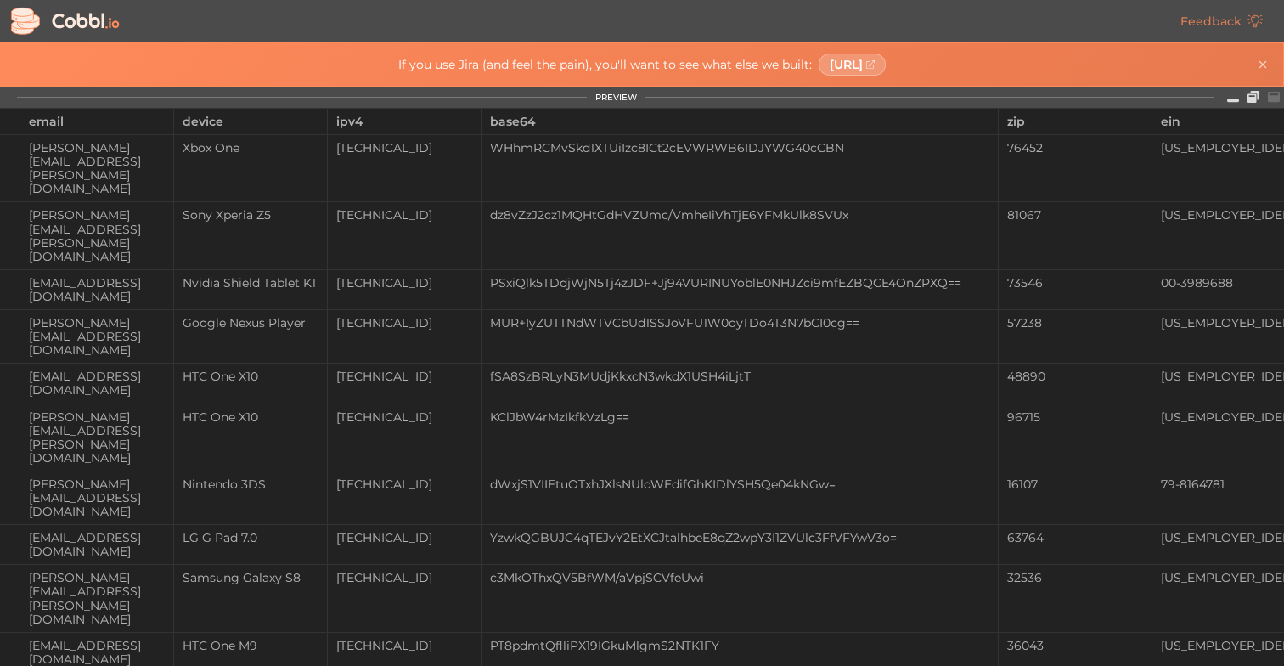
scroll to position [0, 259]
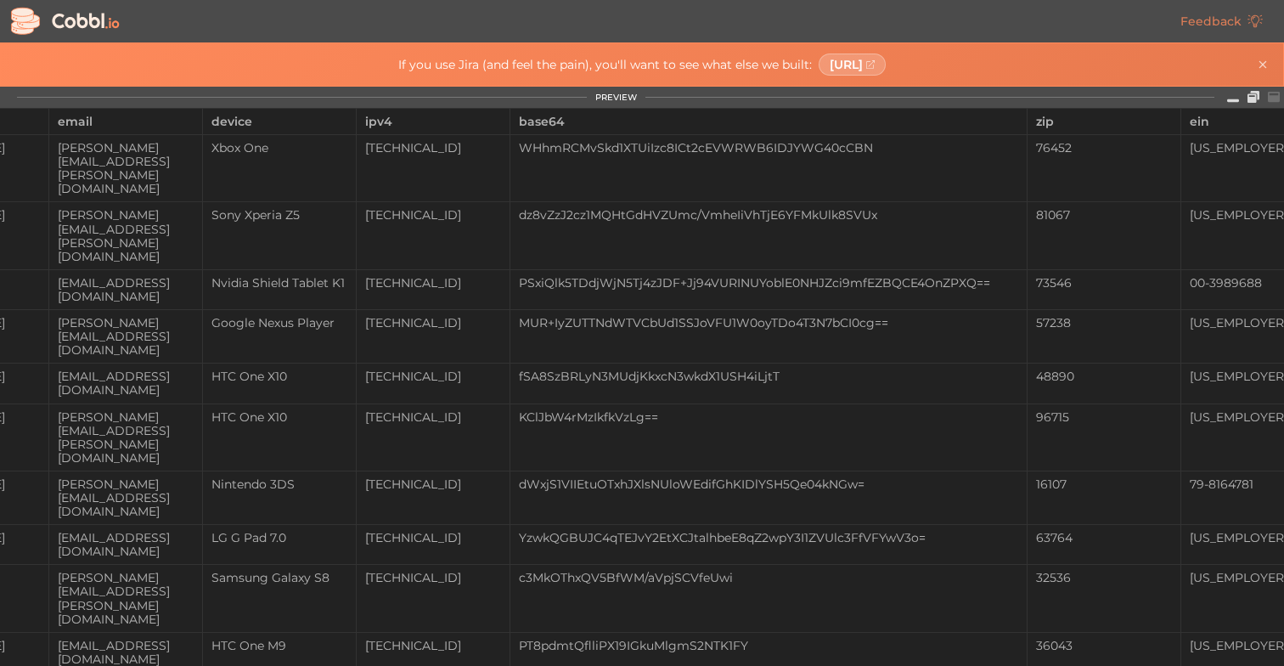
click at [322, 639] on div "HTC One M9" at bounding box center [279, 646] width 153 height 14
copy div "HTC One M9"
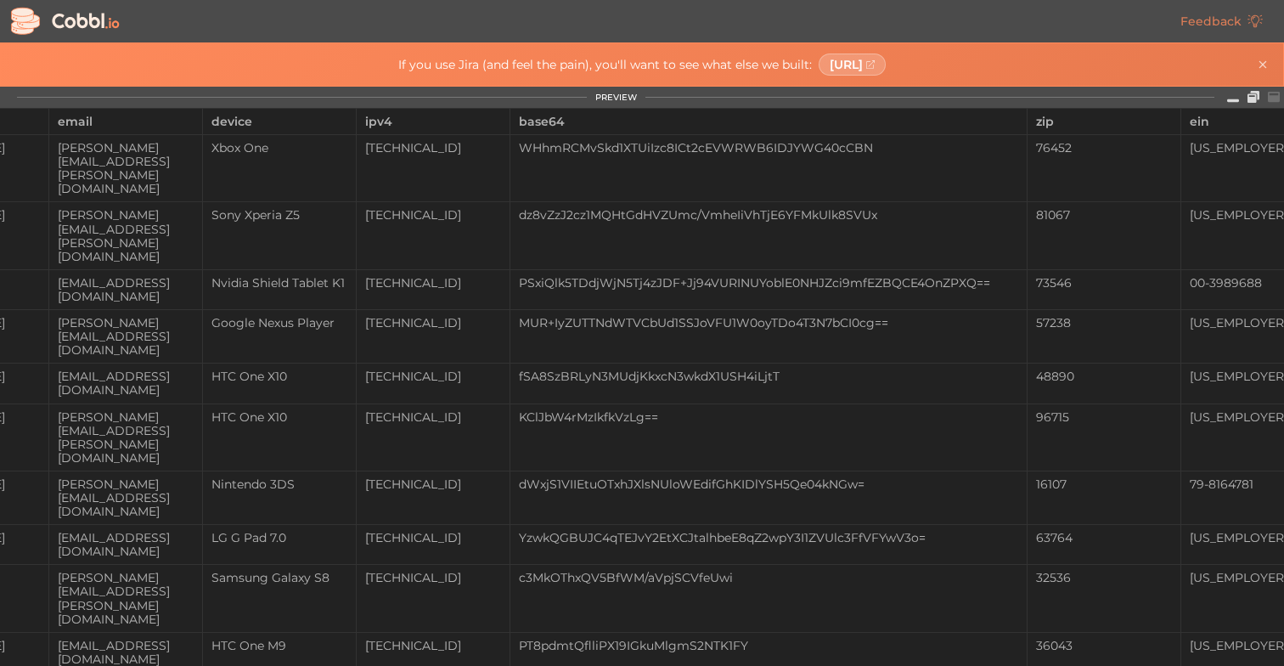
click at [312, 639] on div "HTC One M9" at bounding box center [279, 646] width 153 height 14
copy div "HTC One M9"
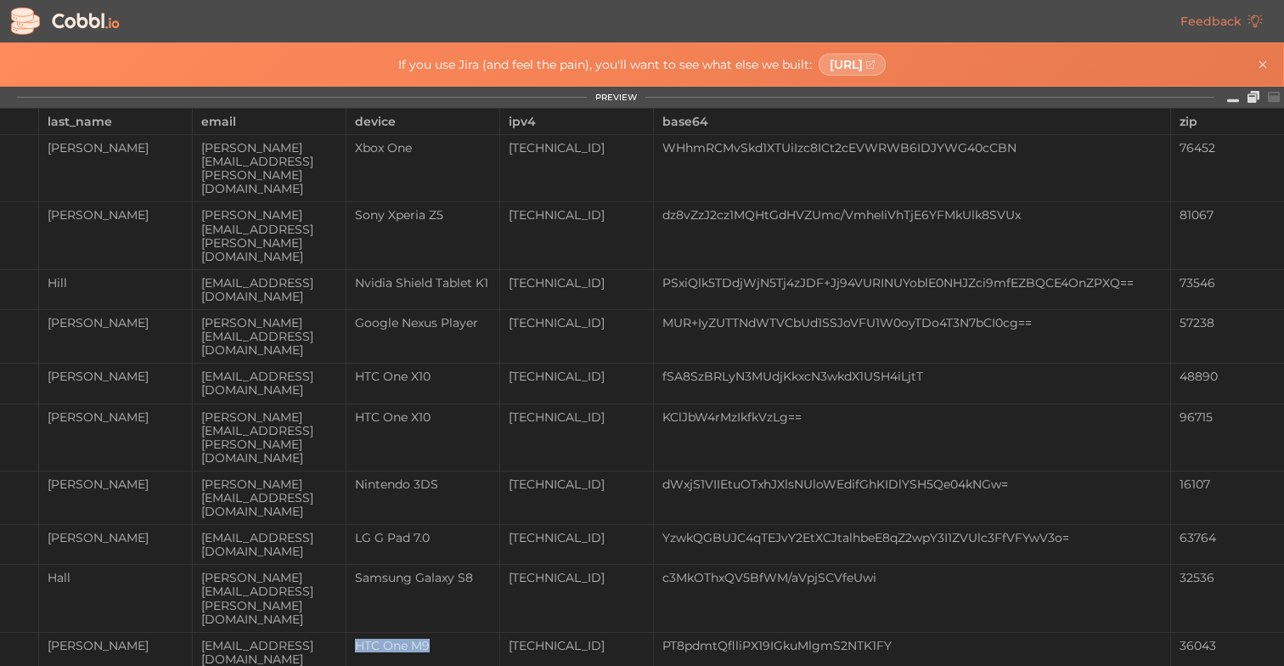
scroll to position [0, 105]
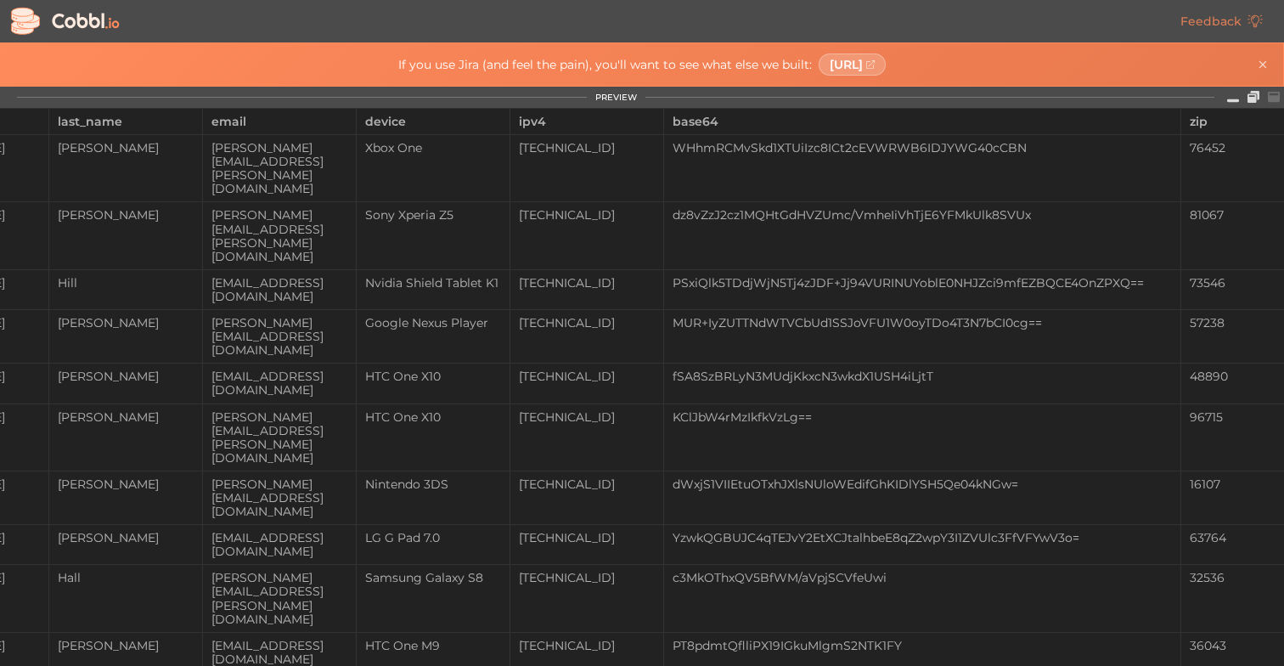
click at [264, 477] on div "[PERSON_NAME][EMAIL_ADDRESS][DOMAIN_NAME]" at bounding box center [279, 497] width 153 height 41
click at [263, 316] on div "[PERSON_NAME][EMAIL_ADDRESS][DOMAIN_NAME]" at bounding box center [279, 336] width 153 height 41
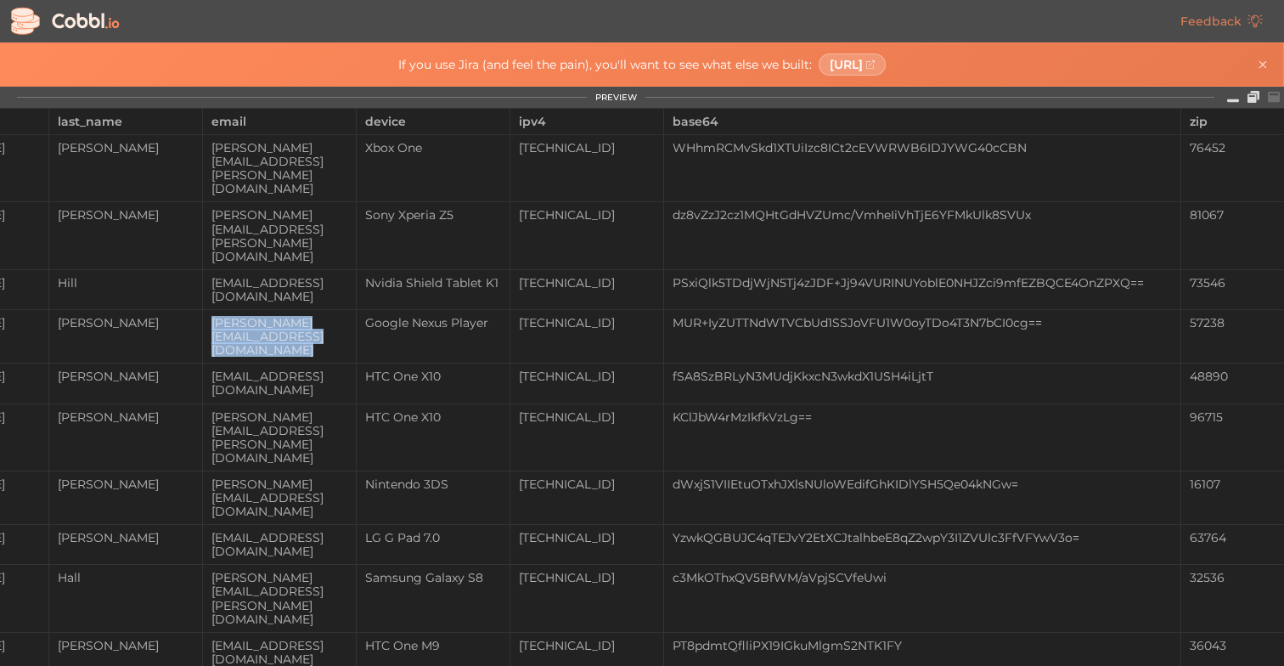
click at [263, 316] on div "[PERSON_NAME][EMAIL_ADDRESS][DOMAIN_NAME]" at bounding box center [279, 336] width 153 height 41
copy div "[PERSON_NAME][EMAIL_ADDRESS][DOMAIN_NAME]"
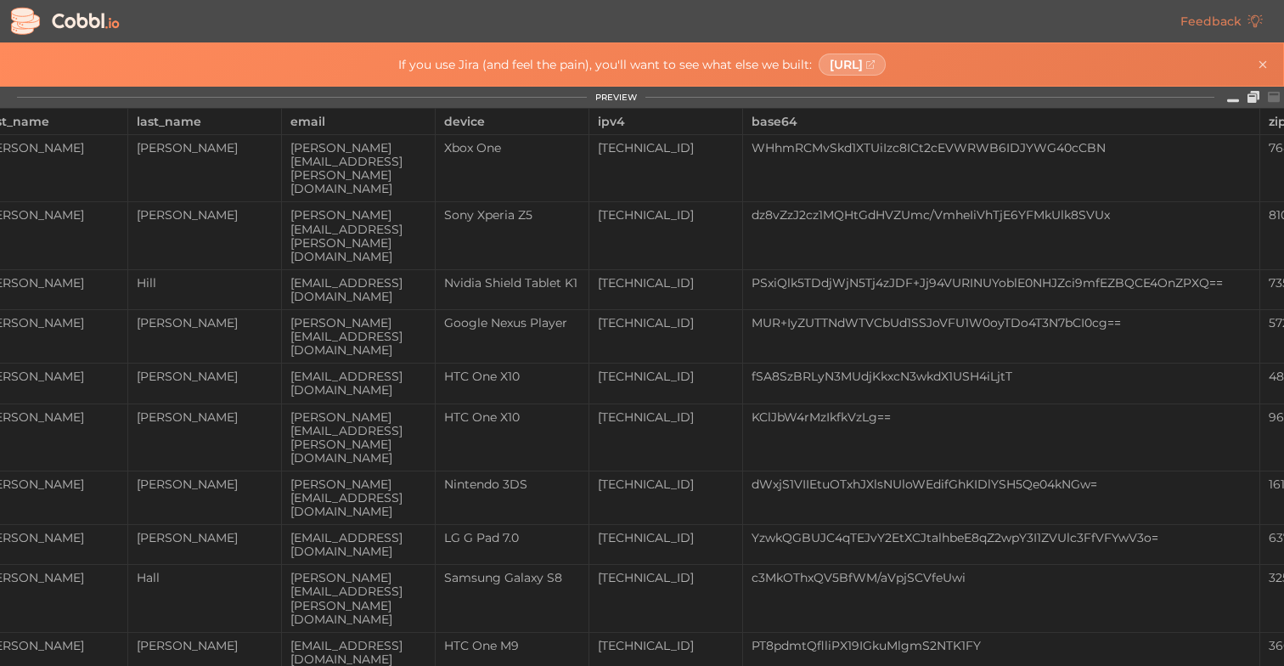
scroll to position [0, 0]
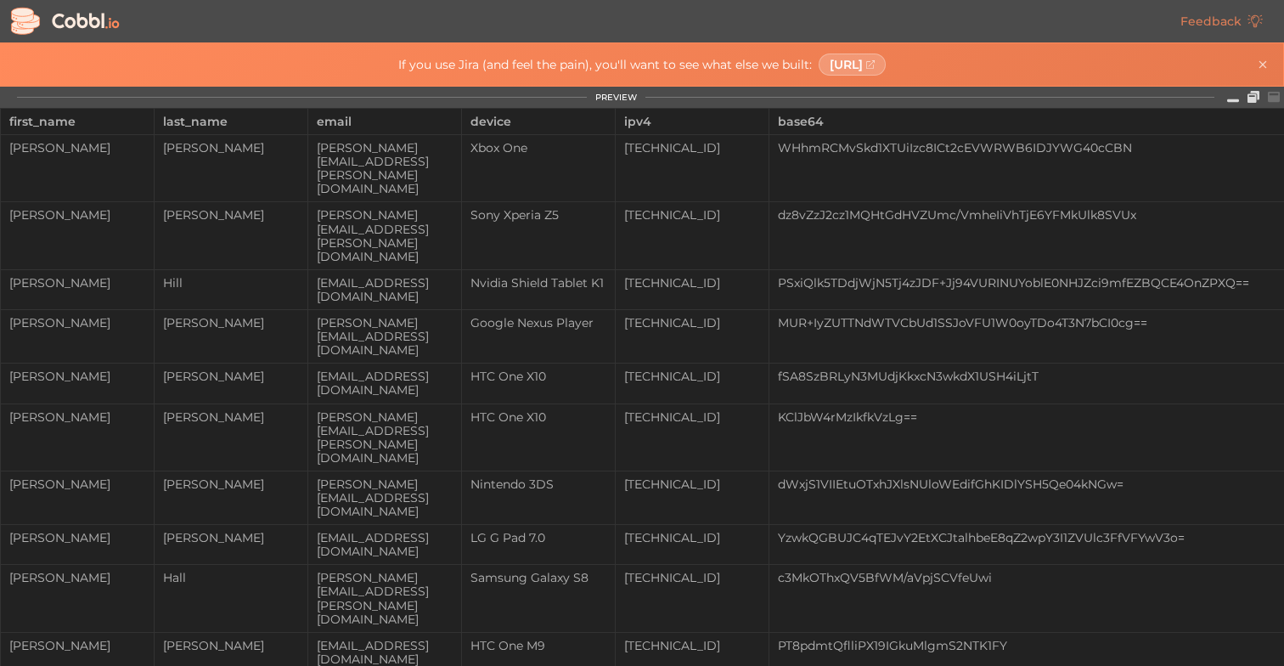
copy div "[PERSON_NAME]"
click at [733, 202] on td "[TECHNICAL_ID]" at bounding box center [693, 235] width 154 height 67
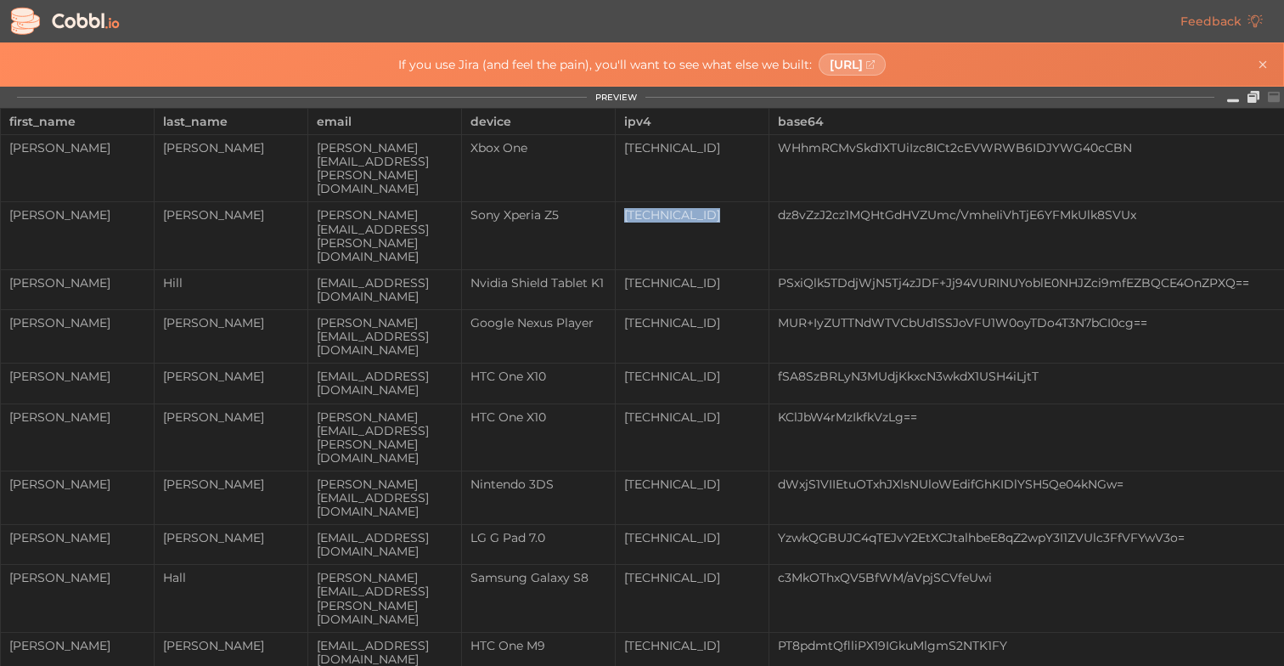
click at [733, 202] on td "[TECHNICAL_ID]" at bounding box center [693, 235] width 154 height 67
click at [912, 143] on div "WHhmRCMvSkd1XTUiIzc8ICt2cEVWRWB6IDJYWG40cCBN" at bounding box center [1027, 148] width 516 height 14
copy div "WHhmRCMvSkd1XTUiIzc8ICt2cEVWRWB6IDJYWG40cCBN"
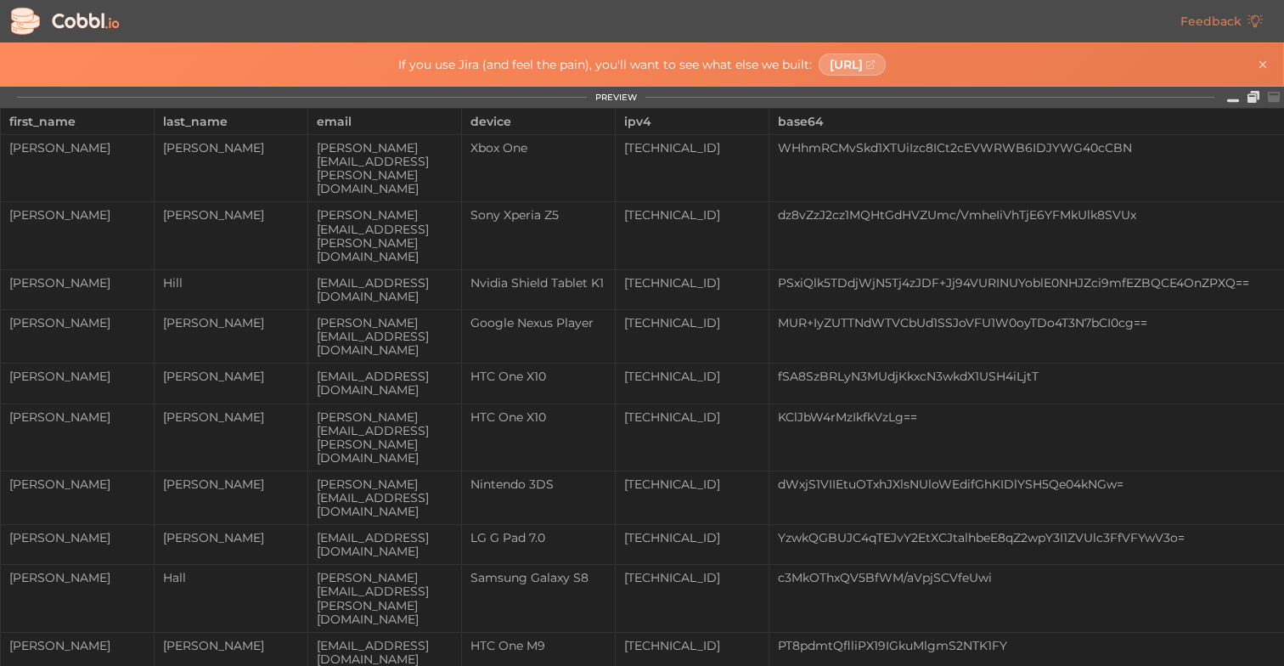
copy div "[TECHNICAL_ID]"
click at [591, 477] on div "Nintendo 3DS" at bounding box center [538, 484] width 153 height 14
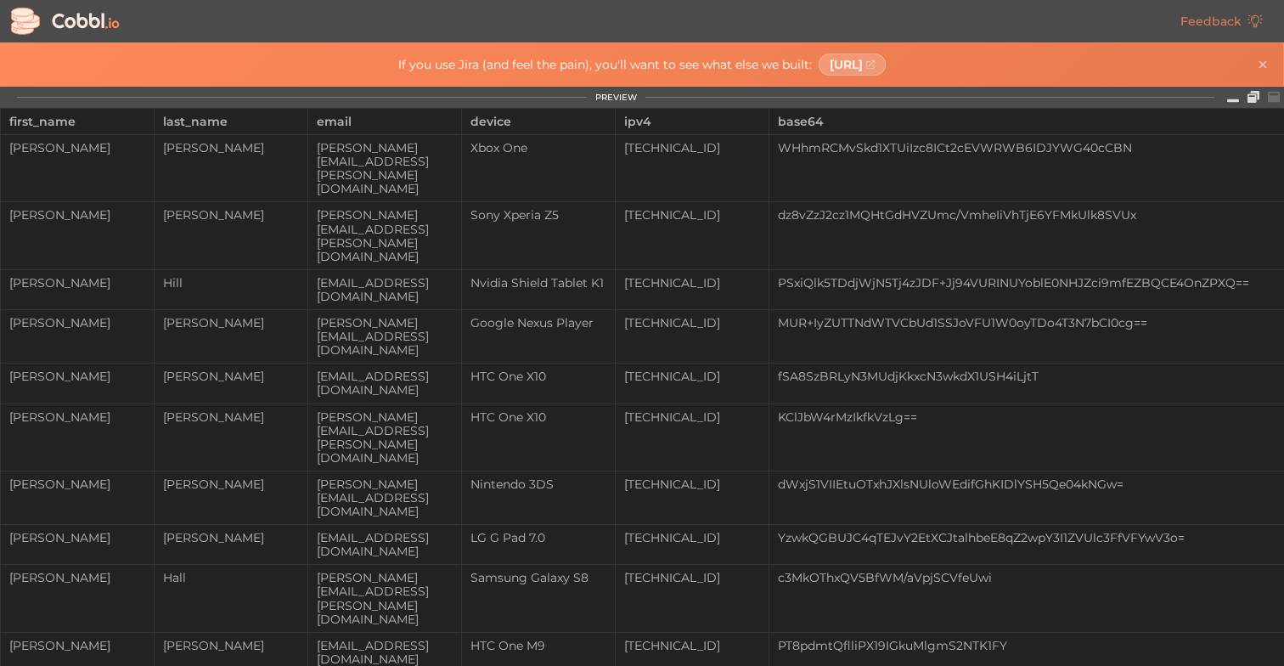
click at [591, 410] on div "HTC One X10" at bounding box center [538, 417] width 153 height 14
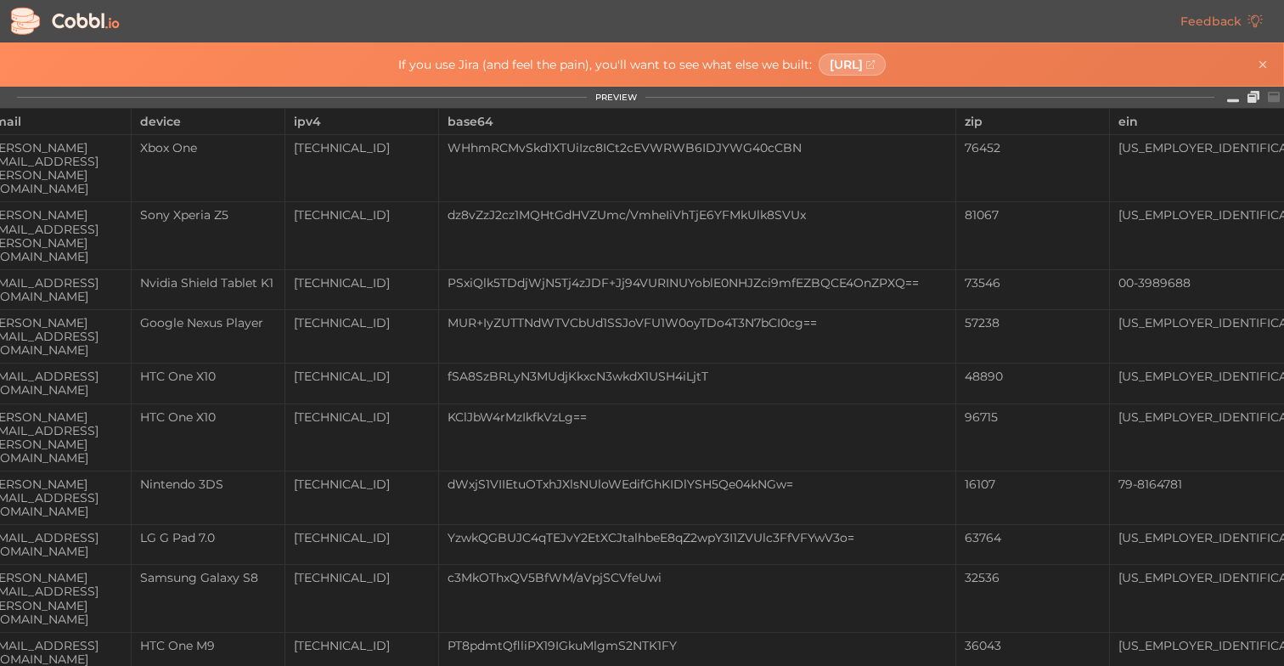
scroll to position [0, 362]
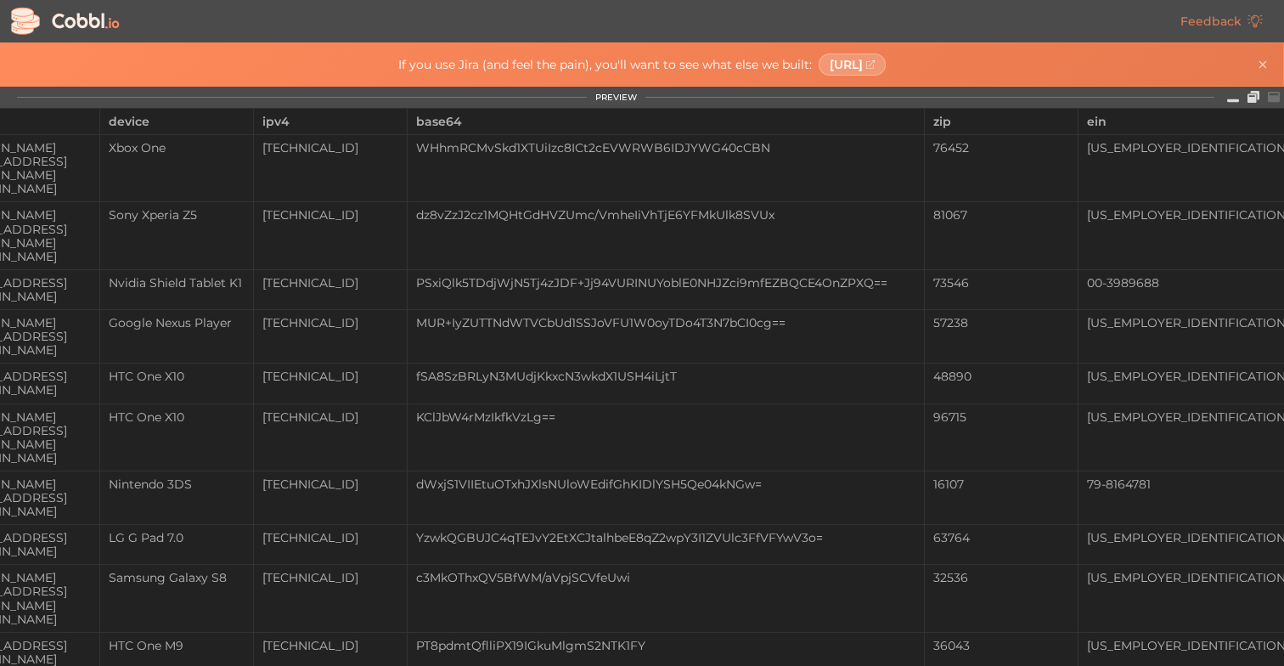
click at [999, 144] on div "76452" at bounding box center [1001, 148] width 153 height 14
copy div "76452"
click at [1174, 149] on div "[US_EMPLOYER_IDENTIFICATION_NUMBER]" at bounding box center [1218, 148] width 280 height 14
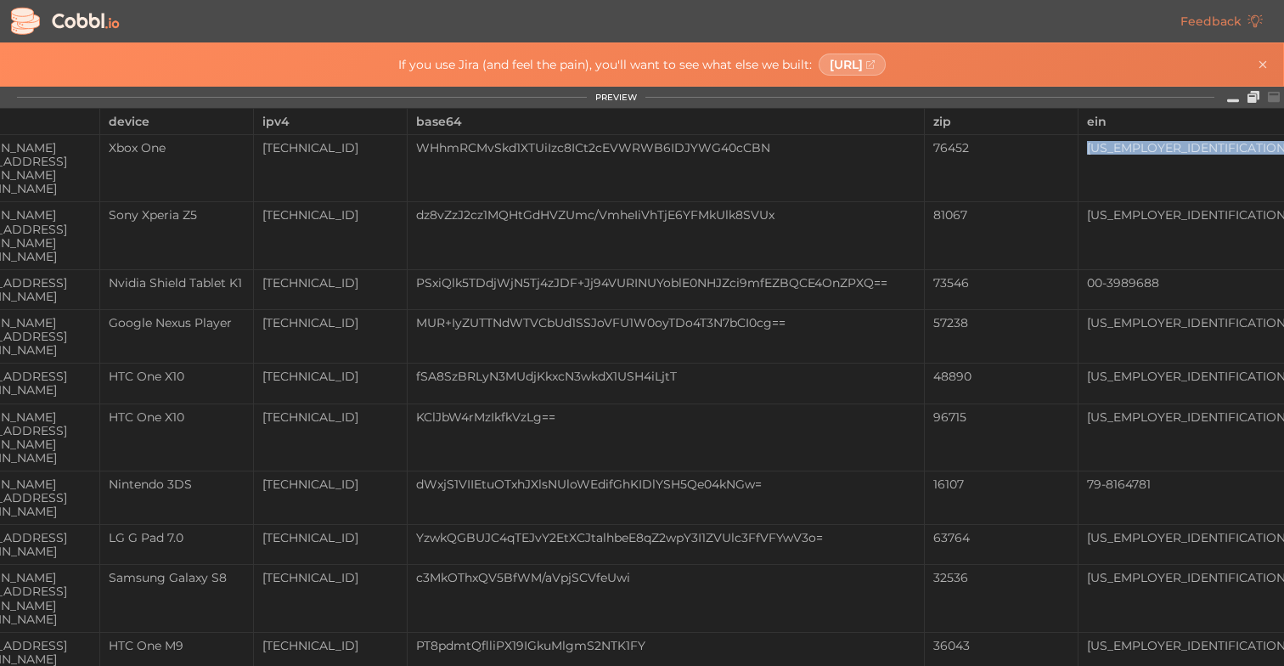
click at [1174, 149] on div "[US_EMPLOYER_IDENTIFICATION_NUMBER]" at bounding box center [1218, 148] width 280 height 14
copy div "[US_EMPLOYER_IDENTIFICATION_NUMBER]"
click at [996, 477] on div "16107" at bounding box center [1001, 484] width 153 height 14
copy div "16107"
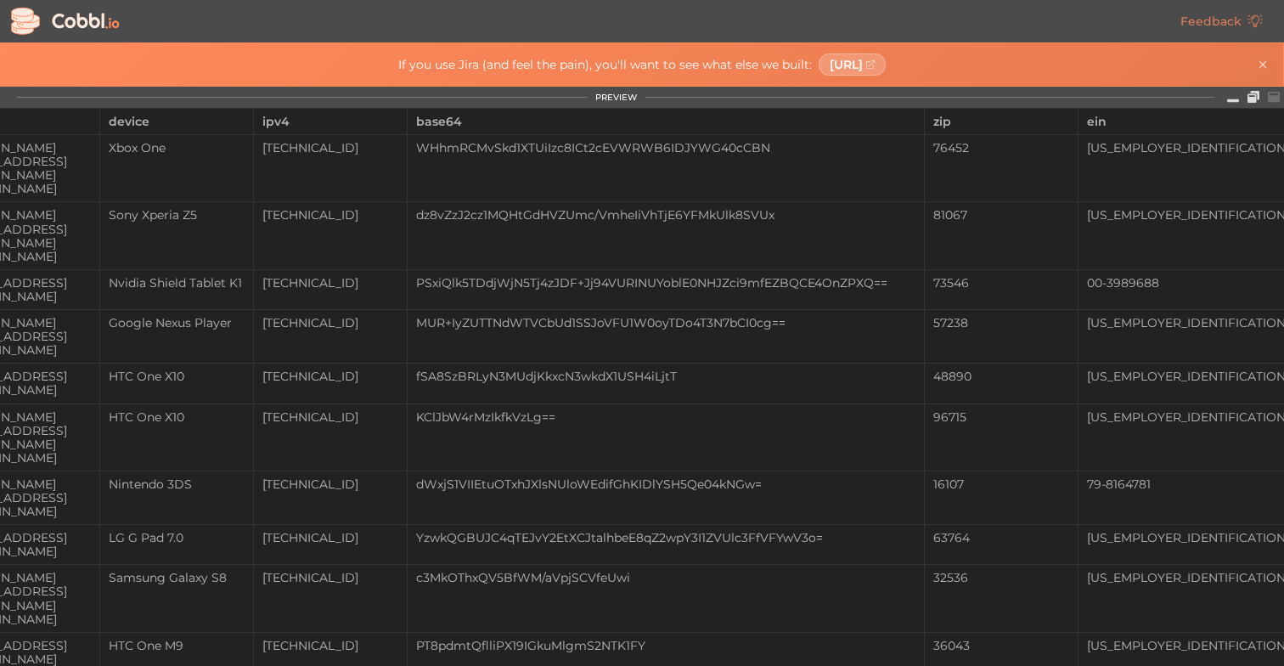
copy div "Chromebook"
click at [363, 531] on div "[TECHNICAL_ID]" at bounding box center [330, 538] width 153 height 14
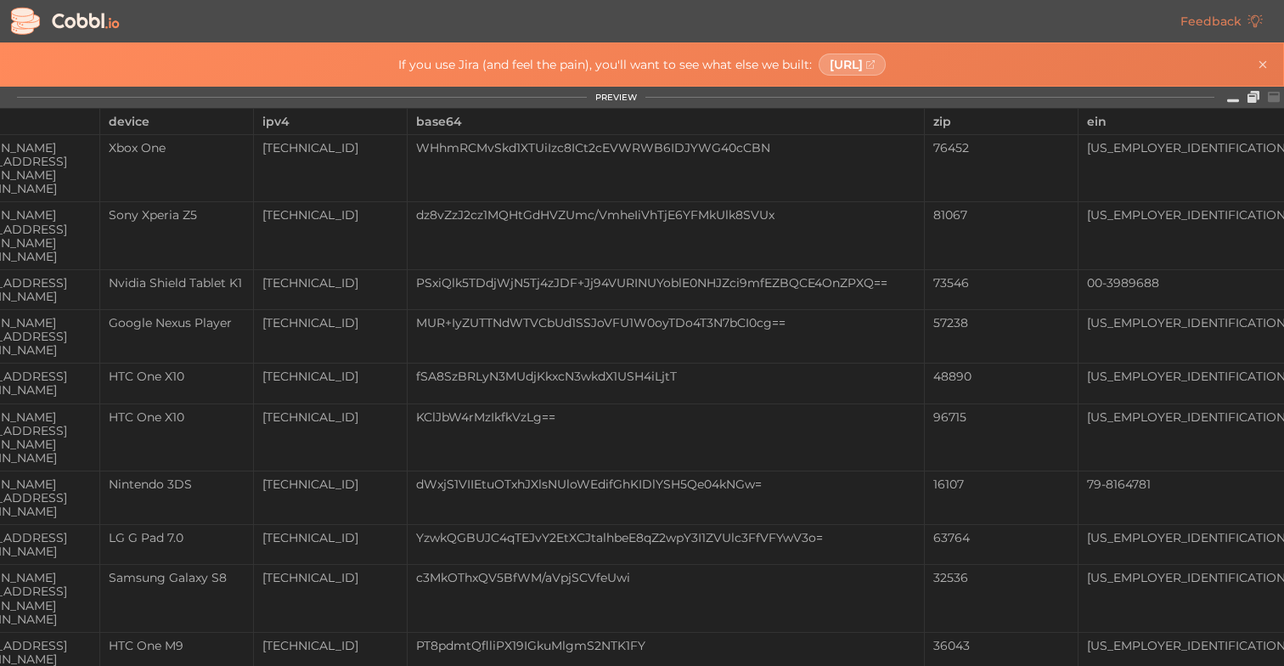
click at [357, 571] on div "[TECHNICAL_ID]" at bounding box center [330, 578] width 153 height 14
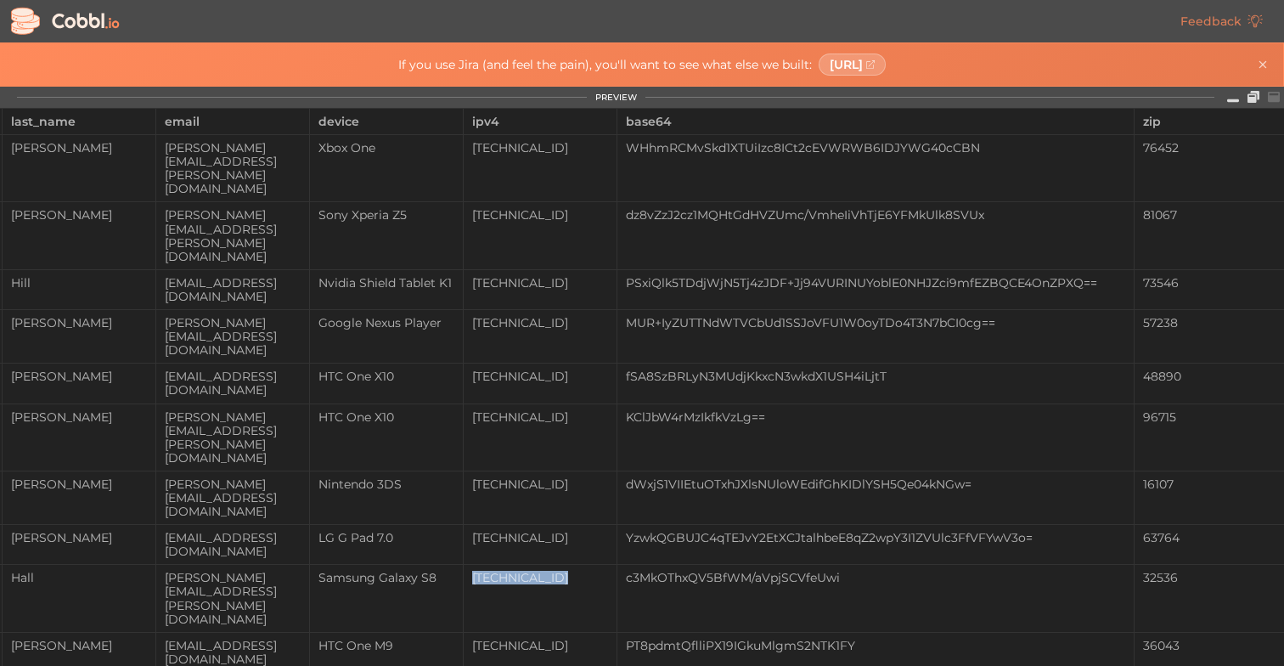
scroll to position [0, 88]
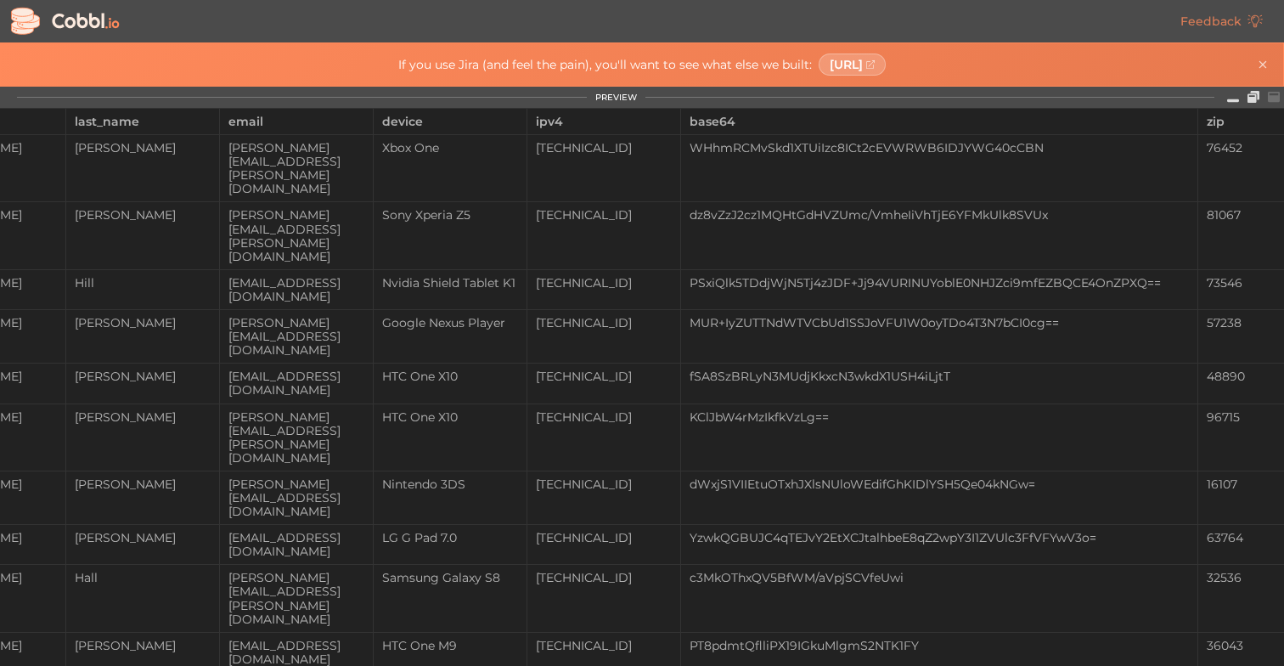
click at [288, 153] on div "[PERSON_NAME][EMAIL_ADDRESS][PERSON_NAME][DOMAIN_NAME]" at bounding box center [296, 168] width 153 height 54
click at [324, 131] on div "email" at bounding box center [296, 121] width 136 height 25
click at [318, 146] on div "[PERSON_NAME][EMAIL_ADDRESS][PERSON_NAME][DOMAIN_NAME]" at bounding box center [296, 168] width 153 height 54
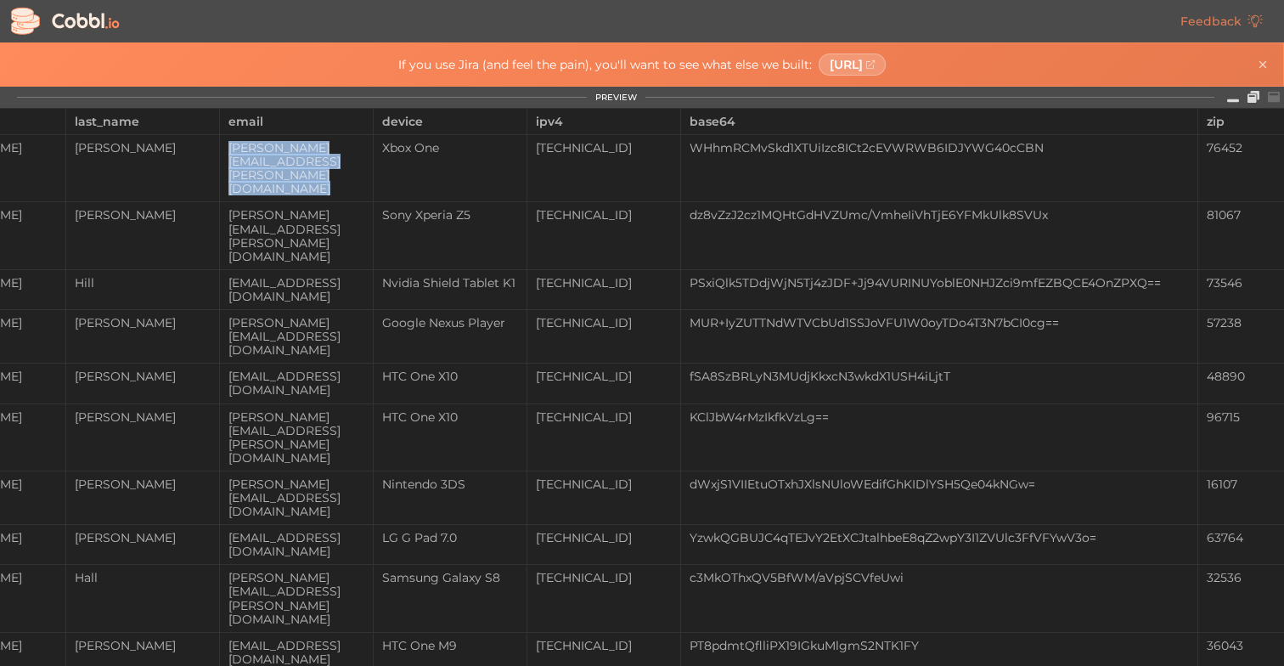
click at [318, 146] on div "[PERSON_NAME][EMAIL_ADDRESS][PERSON_NAME][DOMAIN_NAME]" at bounding box center [296, 168] width 153 height 54
